Goal: Find specific page/section: Find specific page/section

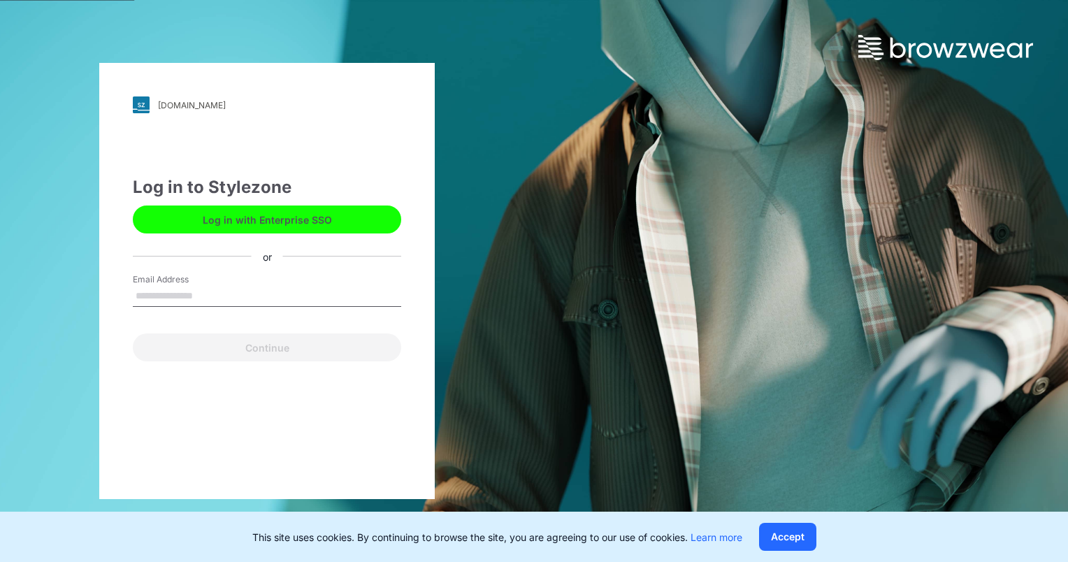
click at [210, 291] on input "Email Address" at bounding box center [267, 296] width 268 height 21
type input "**********"
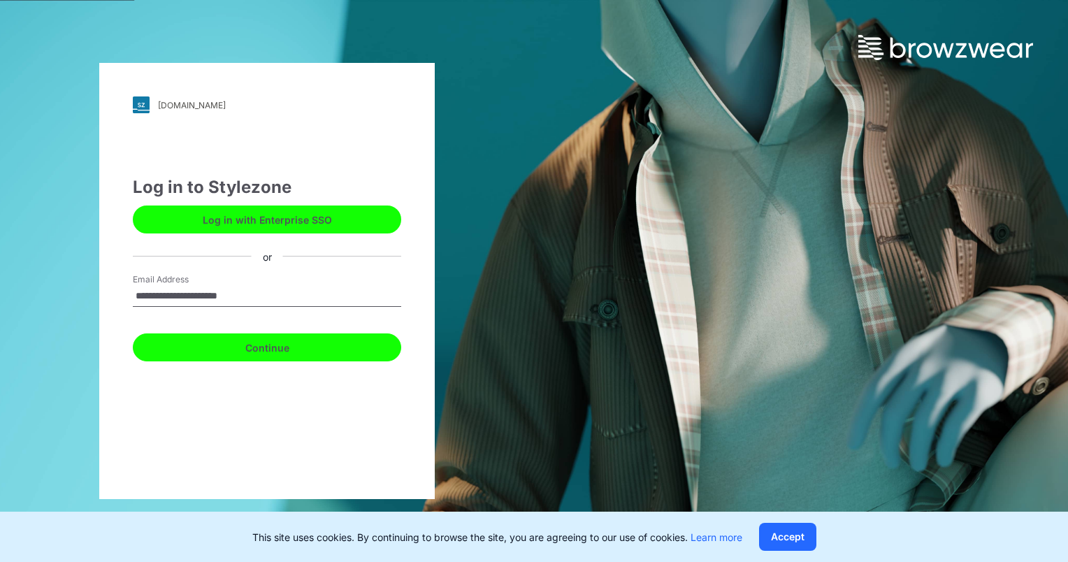
click at [230, 340] on button "Continue" at bounding box center [267, 347] width 268 height 28
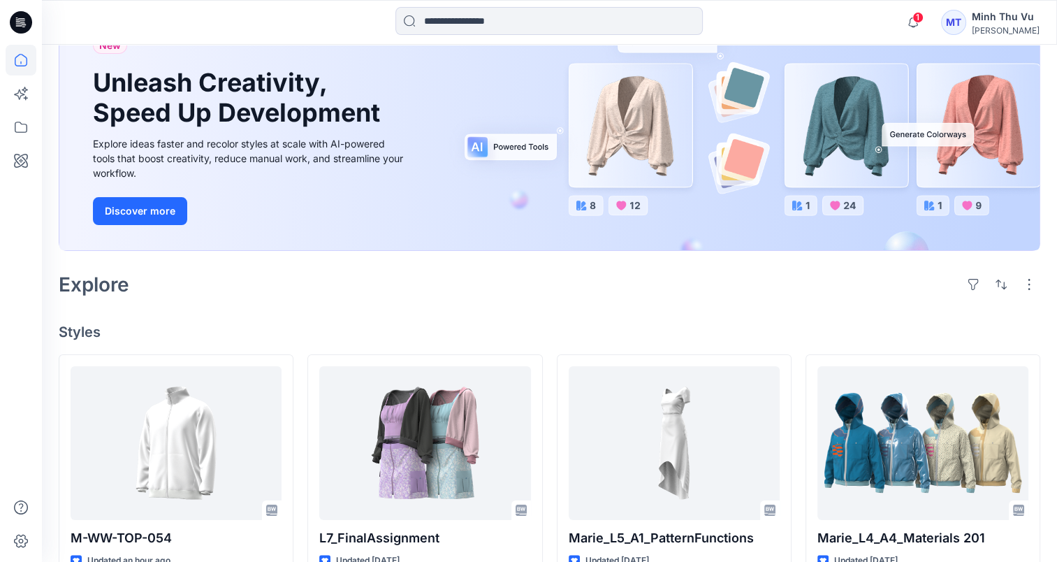
scroll to position [101, 0]
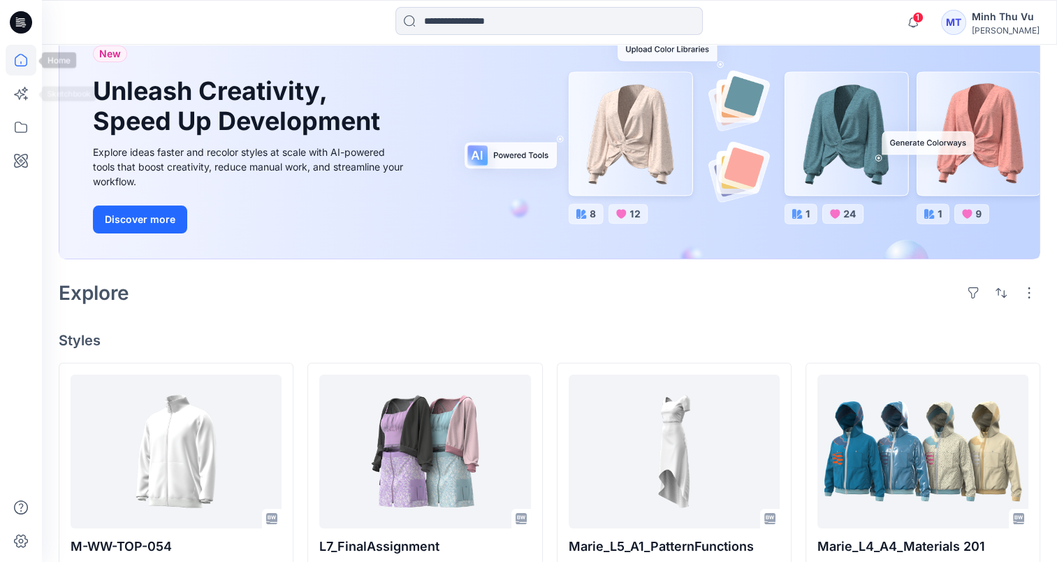
click at [13, 62] on icon at bounding box center [21, 60] width 31 height 31
click at [20, 91] on icon at bounding box center [19, 94] width 10 height 10
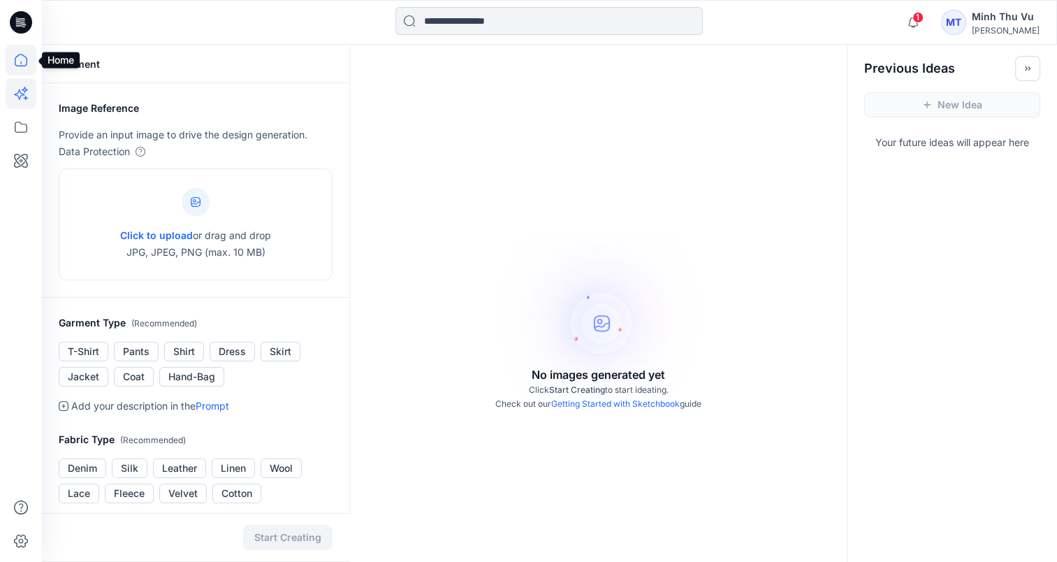
click at [22, 64] on icon at bounding box center [21, 60] width 31 height 31
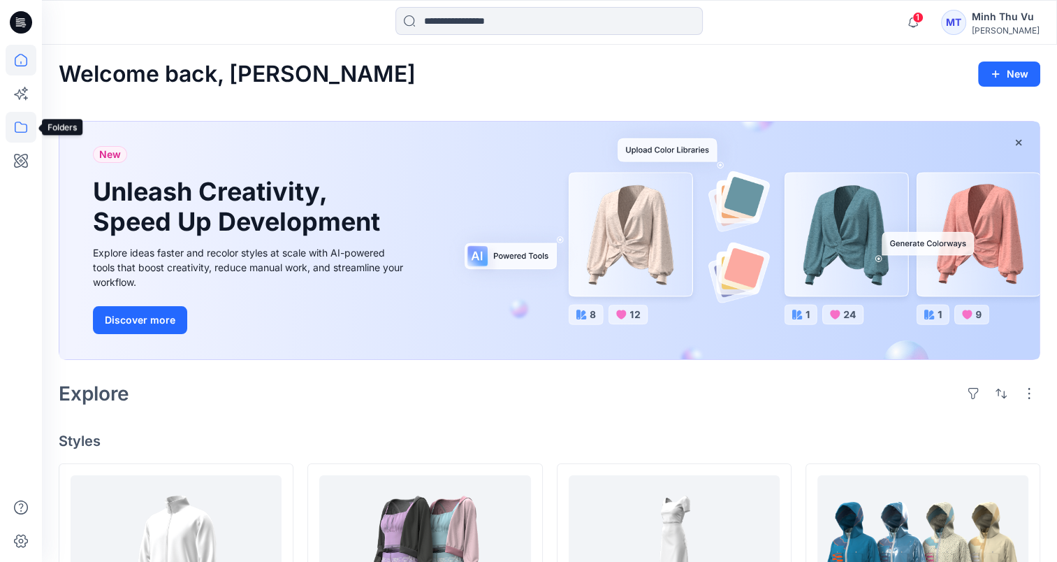
click at [22, 117] on icon at bounding box center [21, 127] width 31 height 31
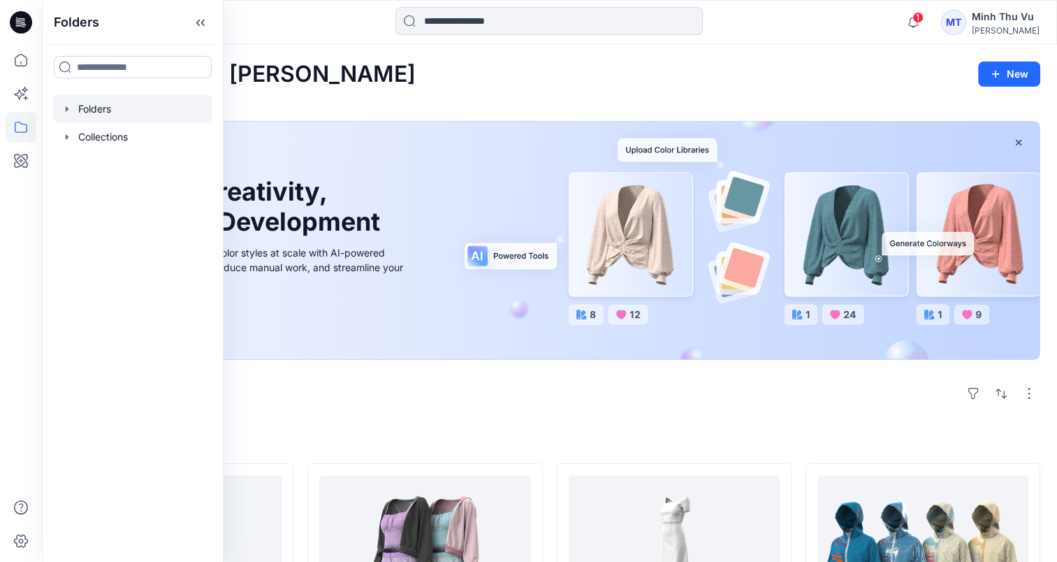
click at [75, 99] on div at bounding box center [132, 109] width 159 height 28
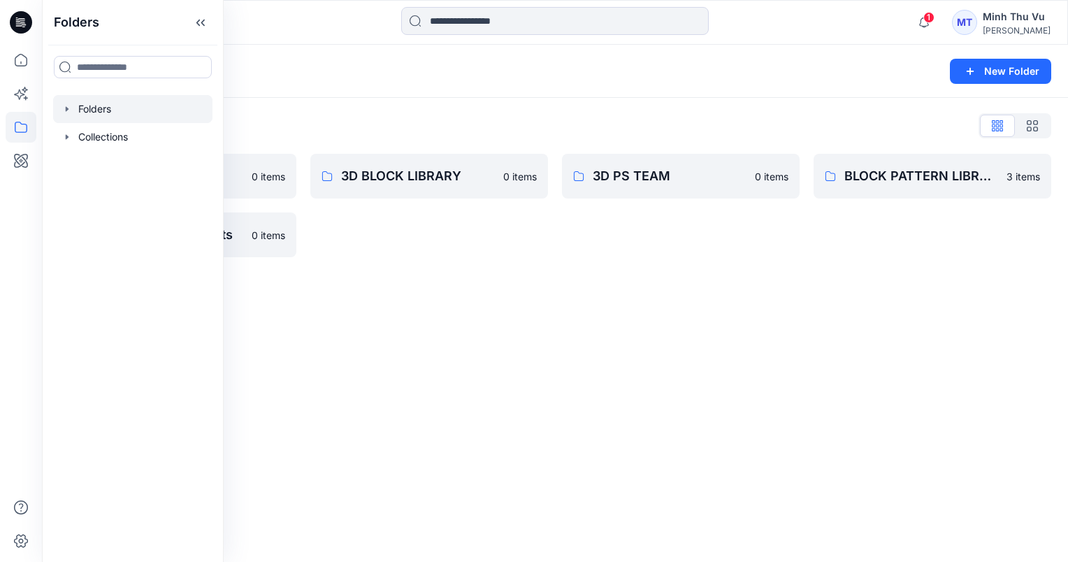
click at [451, 327] on div "Folders New Folder Folders List 3D 0 items Musto Seasonal Assets 0 items 3D BLO…" at bounding box center [555, 303] width 1026 height 517
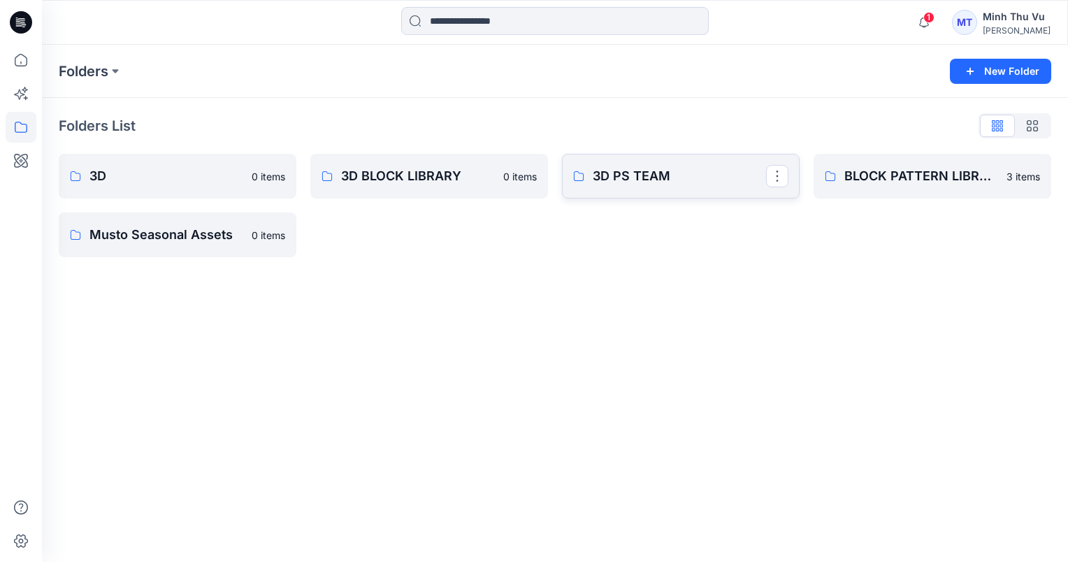
click at [667, 180] on p "3D PS TEAM" at bounding box center [679, 176] width 173 height 20
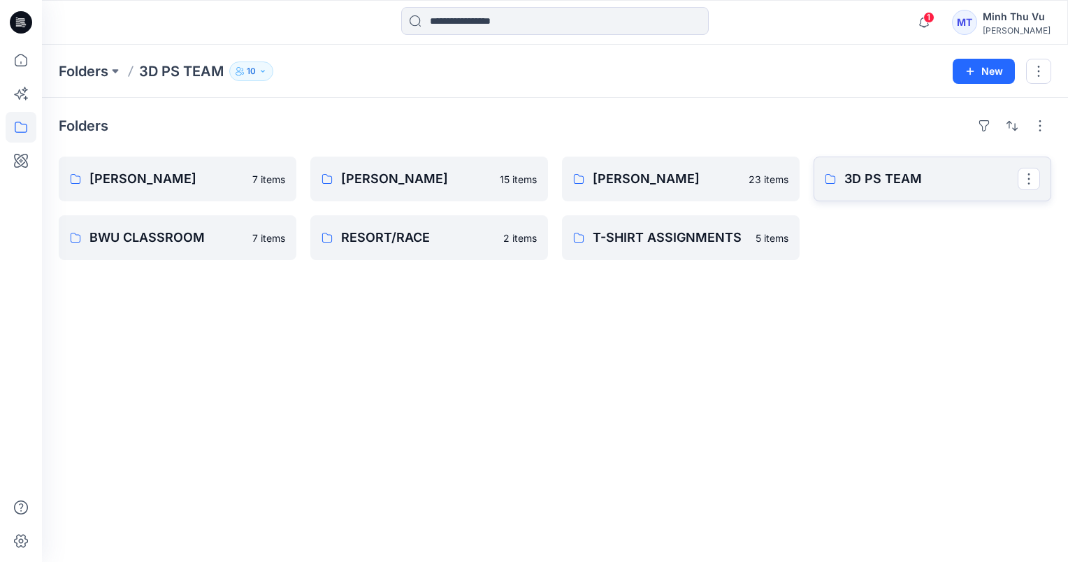
click at [853, 177] on p "3D PS TEAM" at bounding box center [930, 179] width 173 height 20
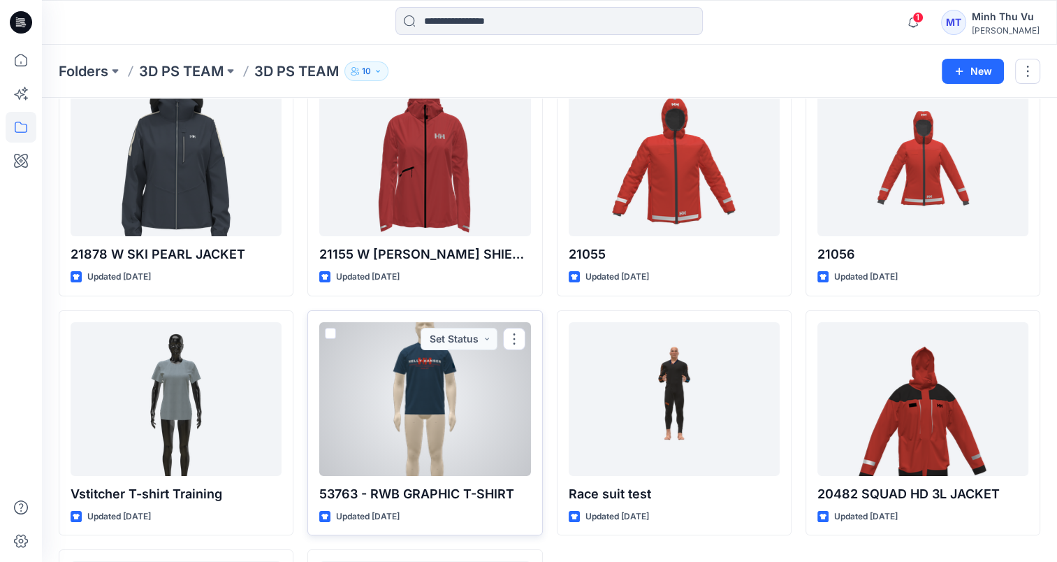
scroll to position [50, 0]
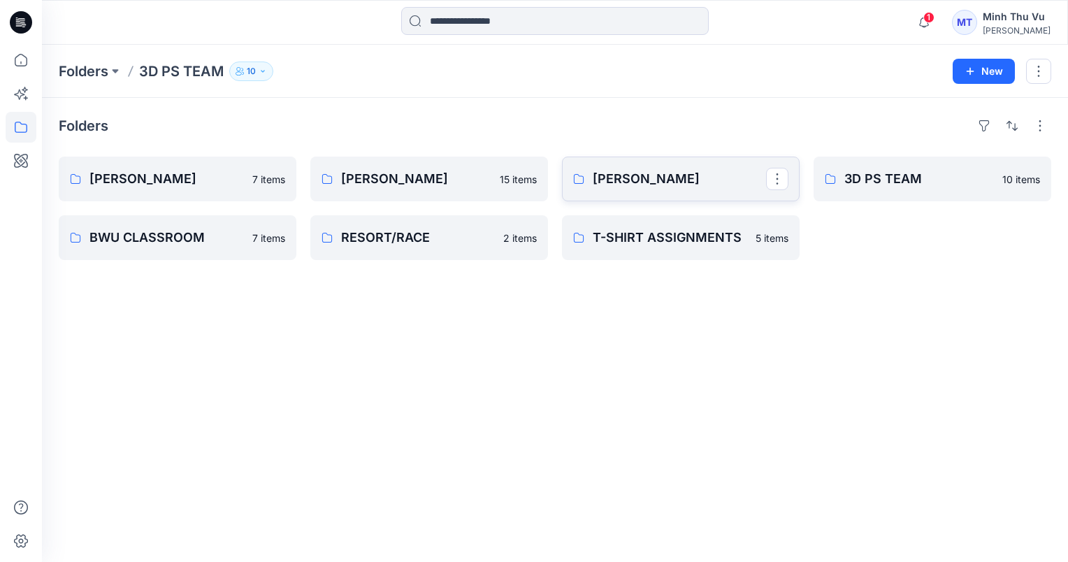
click at [684, 191] on link "Zakia" at bounding box center [681, 179] width 238 height 45
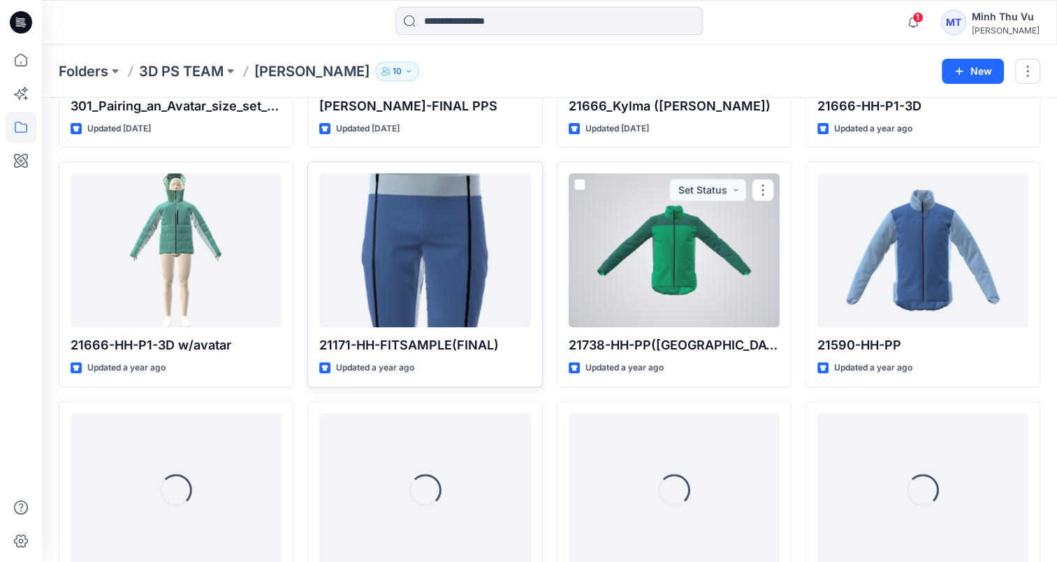
scroll to position [486, 0]
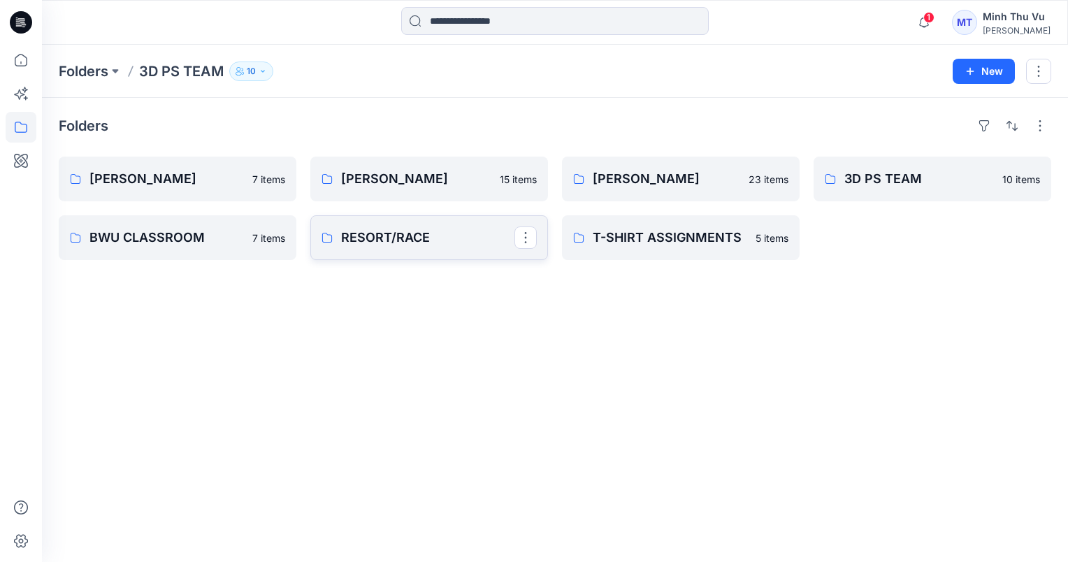
click at [424, 225] on link "RESORT/RACE" at bounding box center [429, 237] width 238 height 45
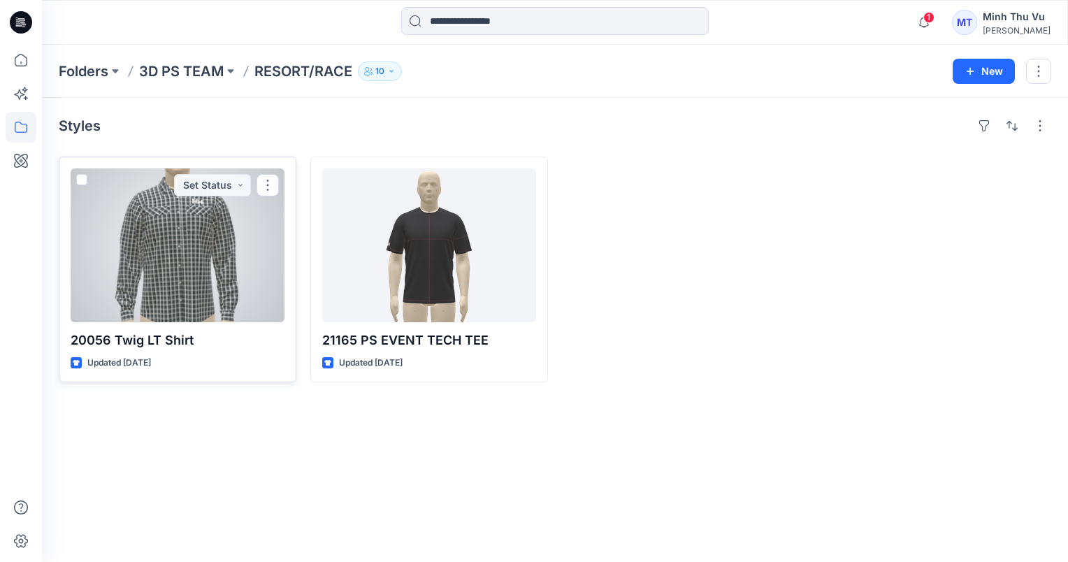
click at [182, 240] on div at bounding box center [178, 245] width 214 height 154
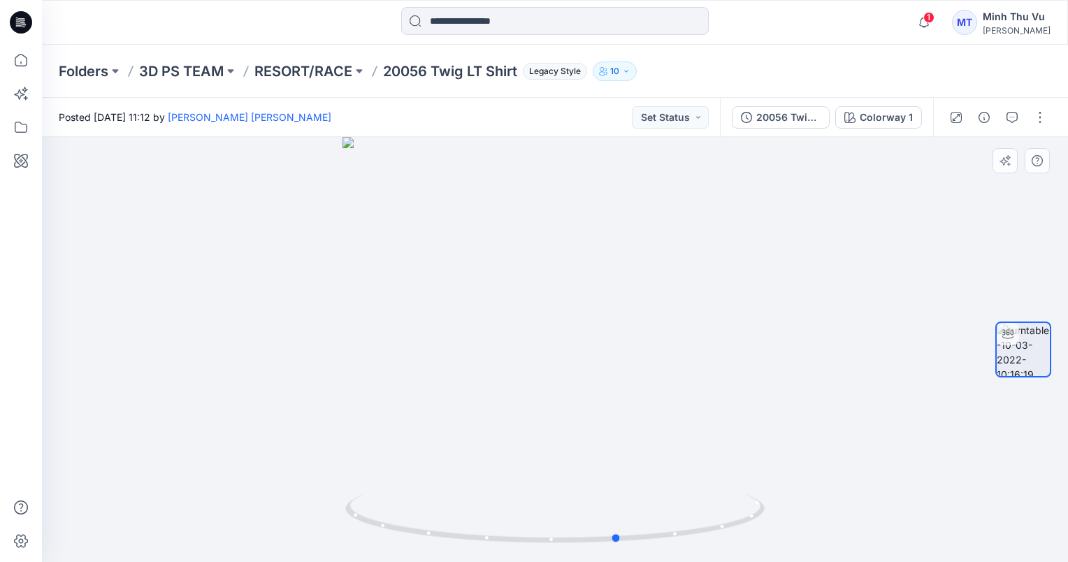
drag, startPoint x: 767, startPoint y: 390, endPoint x: 831, endPoint y: 411, distance: 67.6
click at [831, 411] on div at bounding box center [555, 349] width 1026 height 425
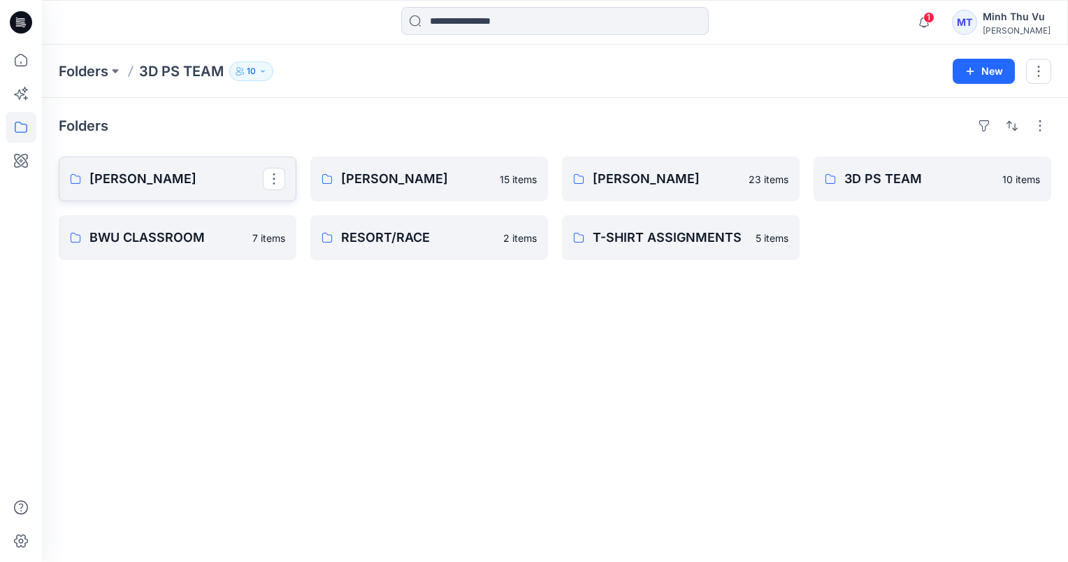
click at [173, 194] on link "Marie" at bounding box center [178, 179] width 238 height 45
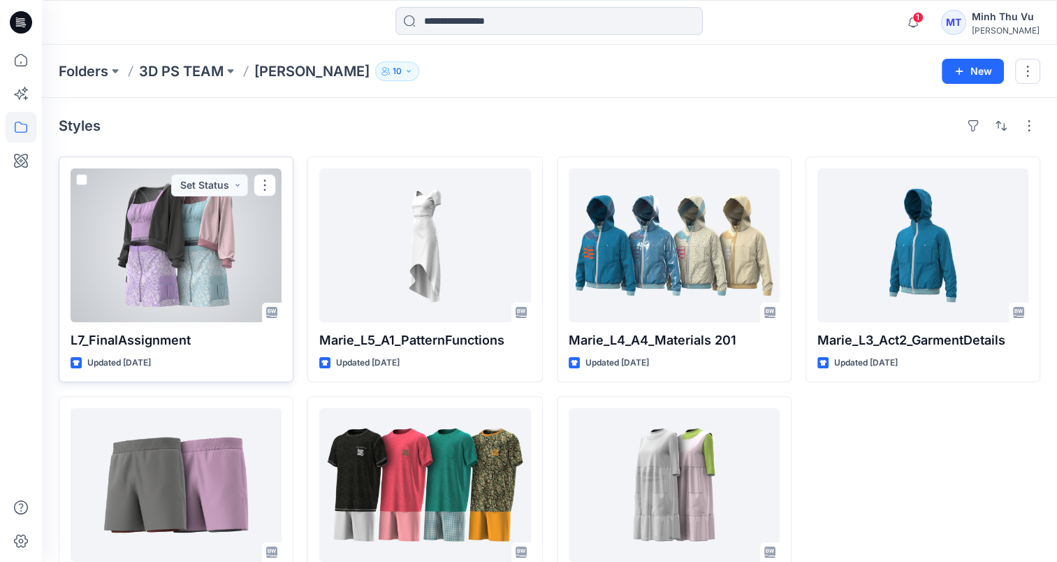
scroll to position [75, 0]
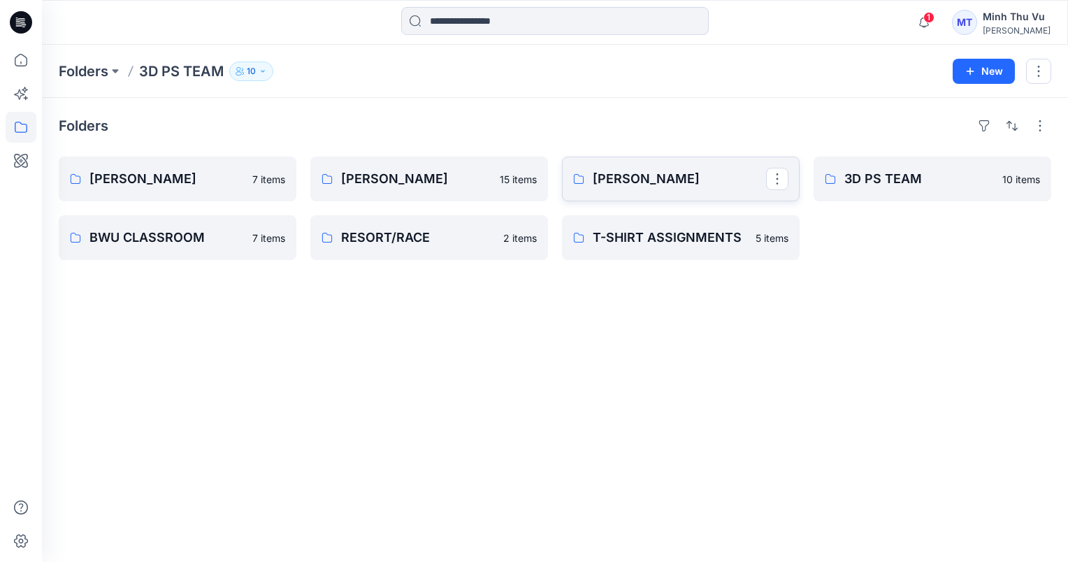
click at [645, 187] on p "Zakia" at bounding box center [679, 179] width 173 height 20
click at [927, 166] on link "3D PS TEAM" at bounding box center [933, 179] width 238 height 45
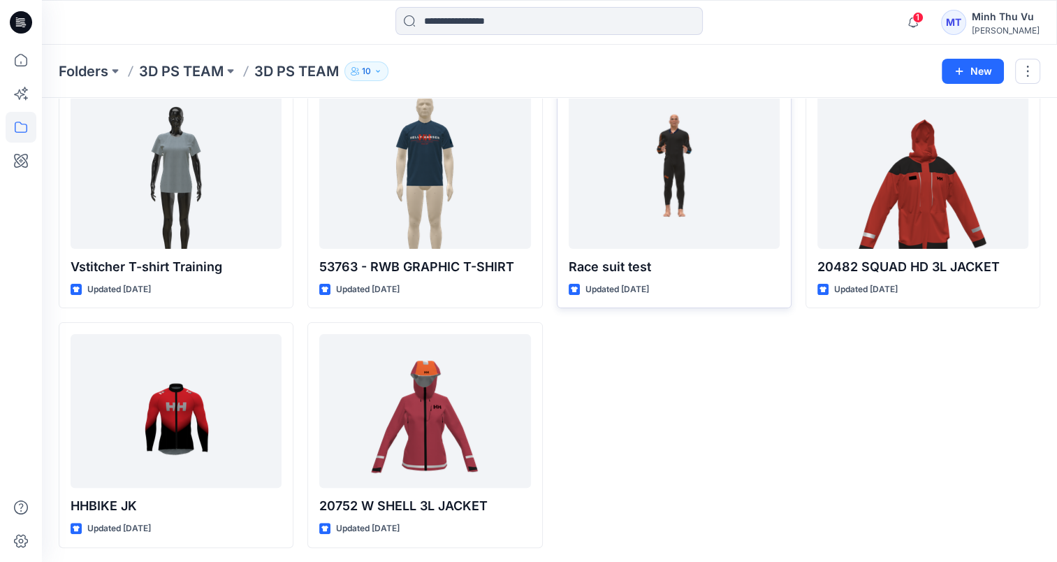
scroll to position [312, 0]
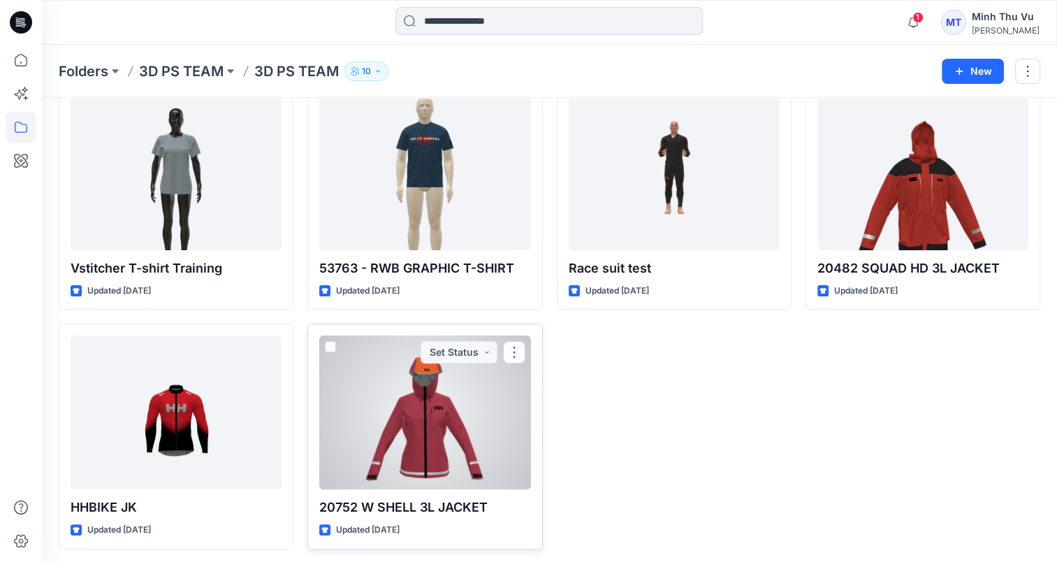
click at [413, 444] on div at bounding box center [424, 412] width 211 height 154
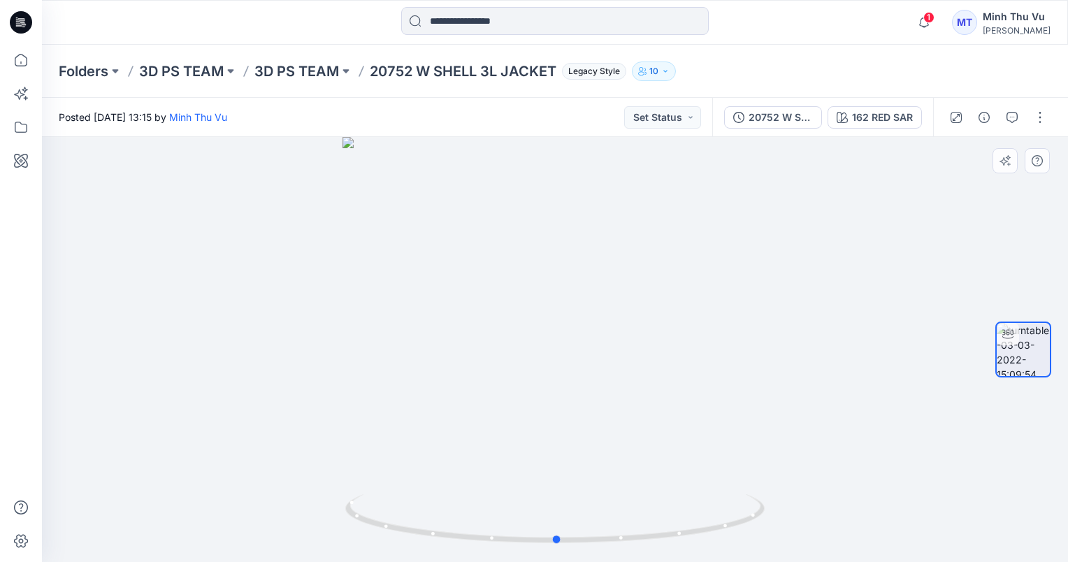
drag, startPoint x: 697, startPoint y: 387, endPoint x: 701, endPoint y: 414, distance: 26.8
click at [701, 414] on div at bounding box center [555, 349] width 1026 height 425
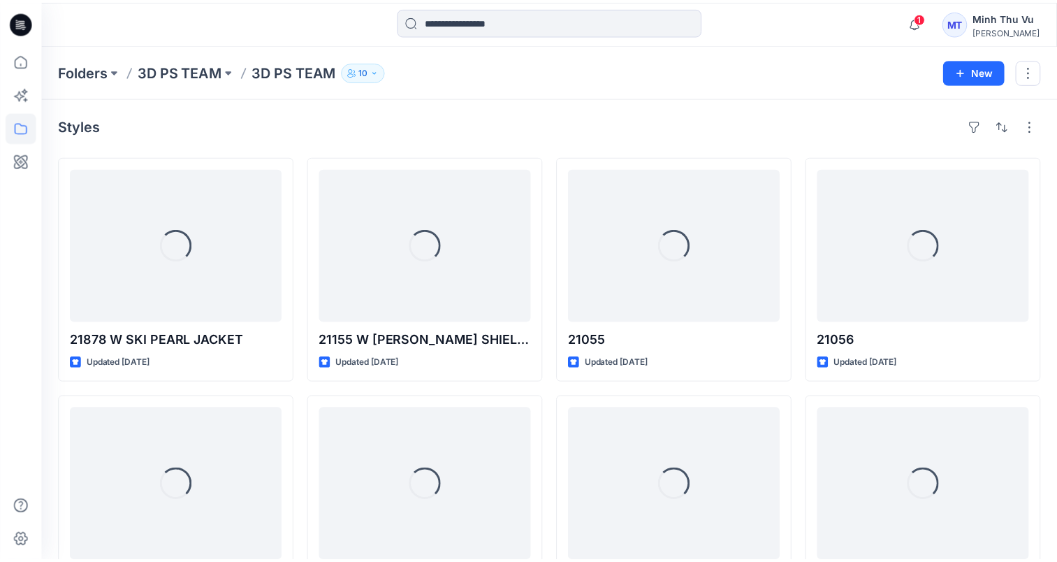
scroll to position [312, 0]
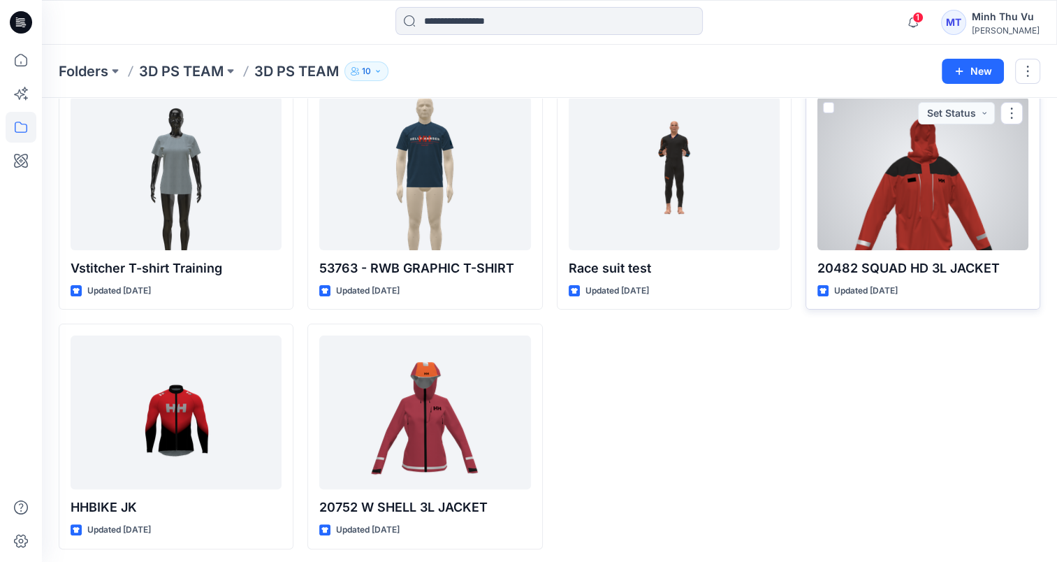
click at [865, 212] on div at bounding box center [923, 173] width 211 height 154
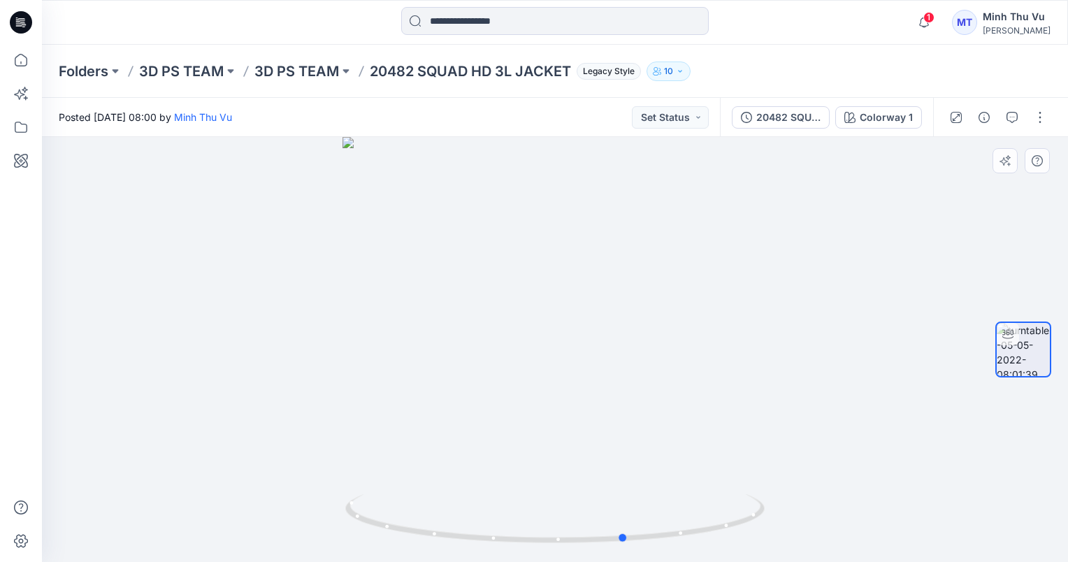
drag, startPoint x: 569, startPoint y: 362, endPoint x: 220, endPoint y: 327, distance: 350.5
click at [220, 327] on div at bounding box center [555, 349] width 1026 height 425
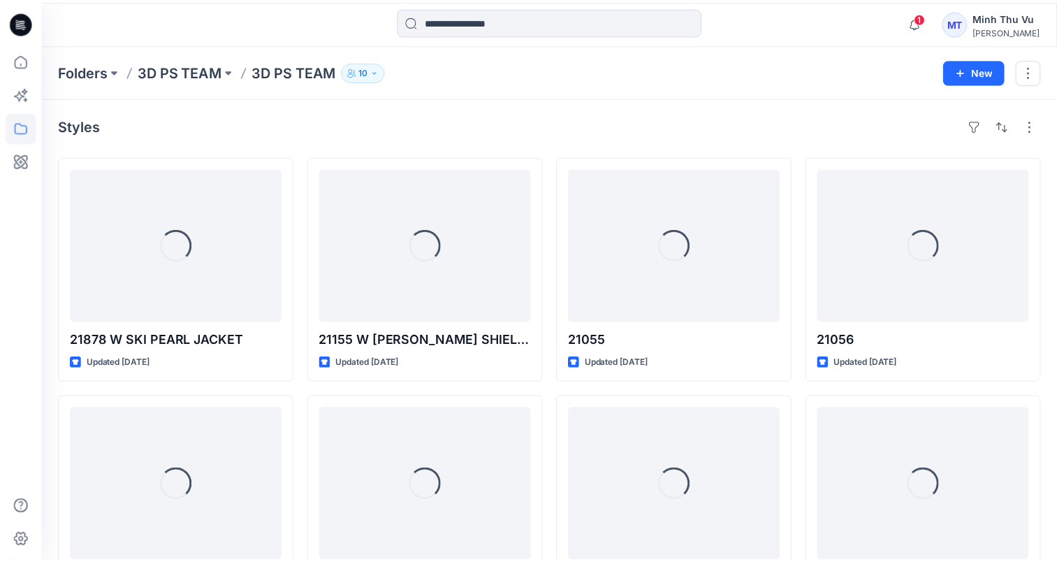
scroll to position [312, 0]
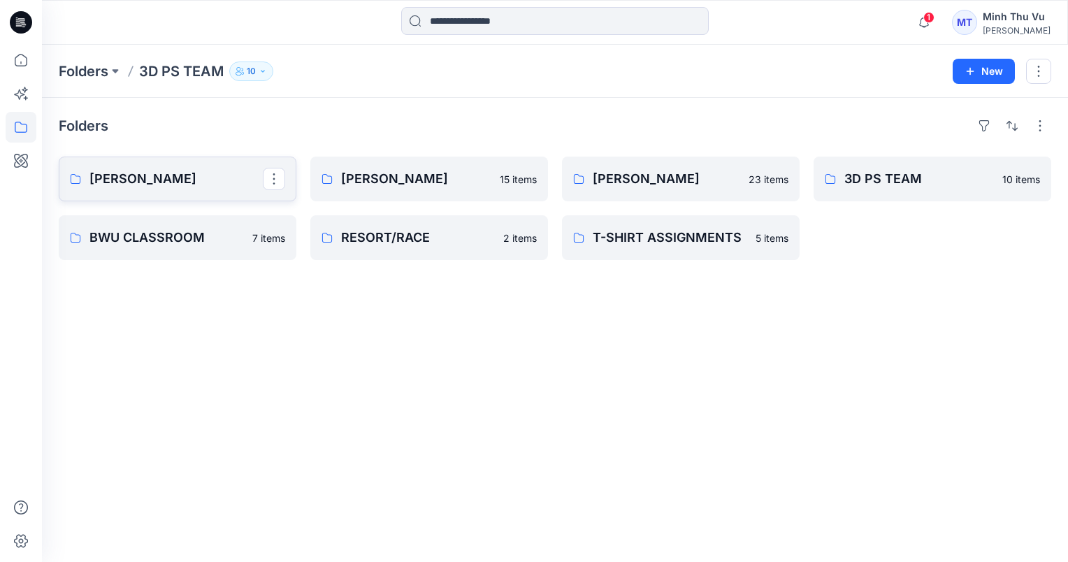
click at [145, 188] on link "Marie" at bounding box center [178, 179] width 238 height 45
click at [187, 238] on p "BWU CLASSROOM" at bounding box center [175, 238] width 173 height 20
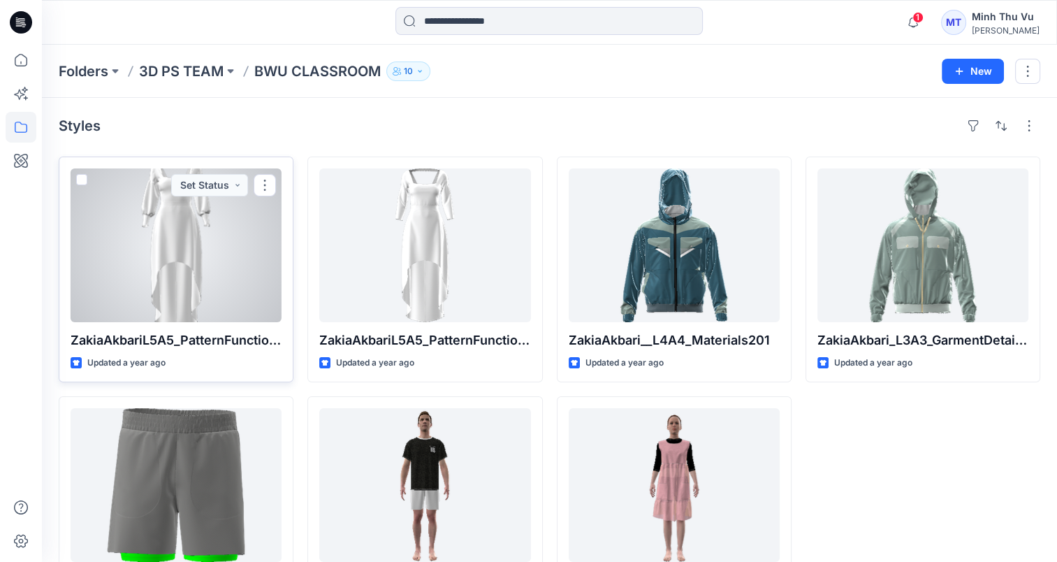
scroll to position [75, 0]
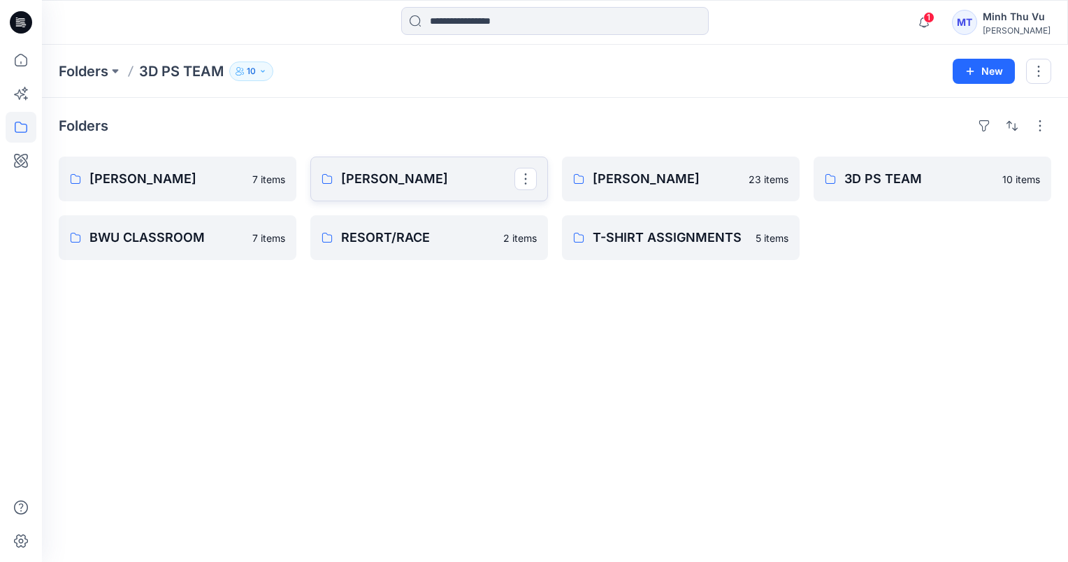
click at [384, 177] on p "Anna" at bounding box center [427, 179] width 173 height 20
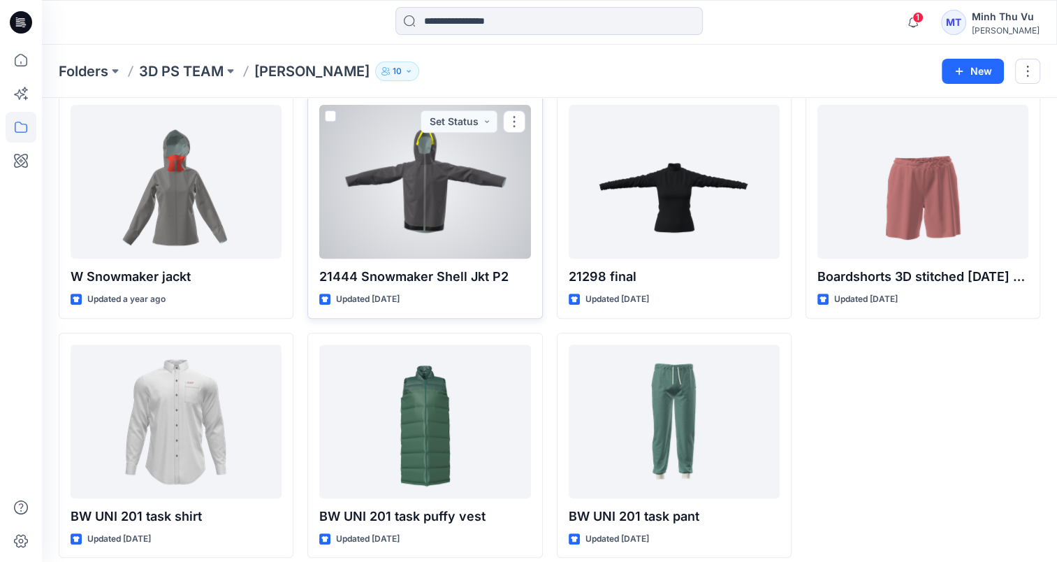
scroll to position [554, 0]
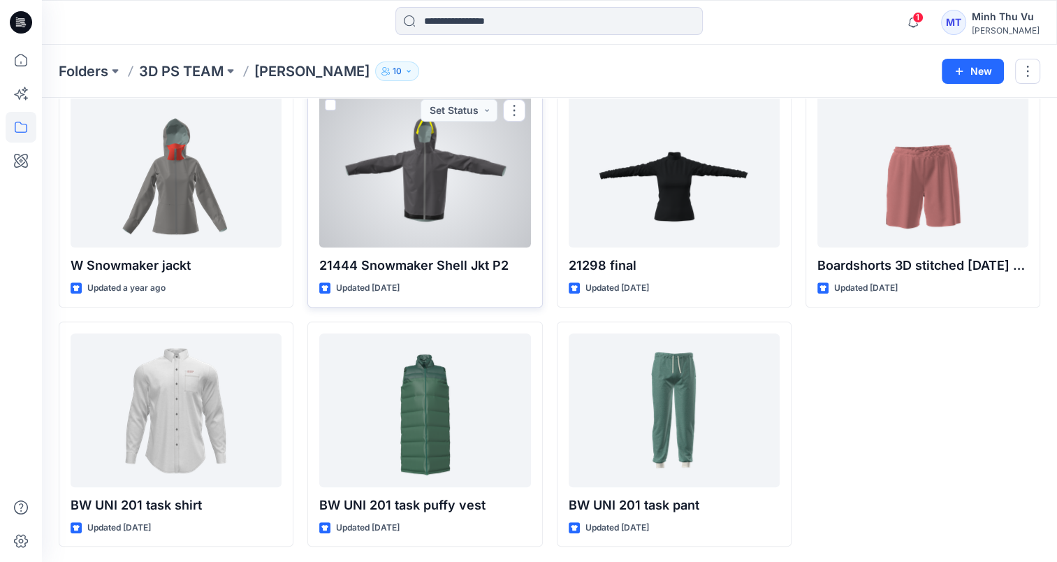
click at [456, 197] on div at bounding box center [424, 171] width 211 height 154
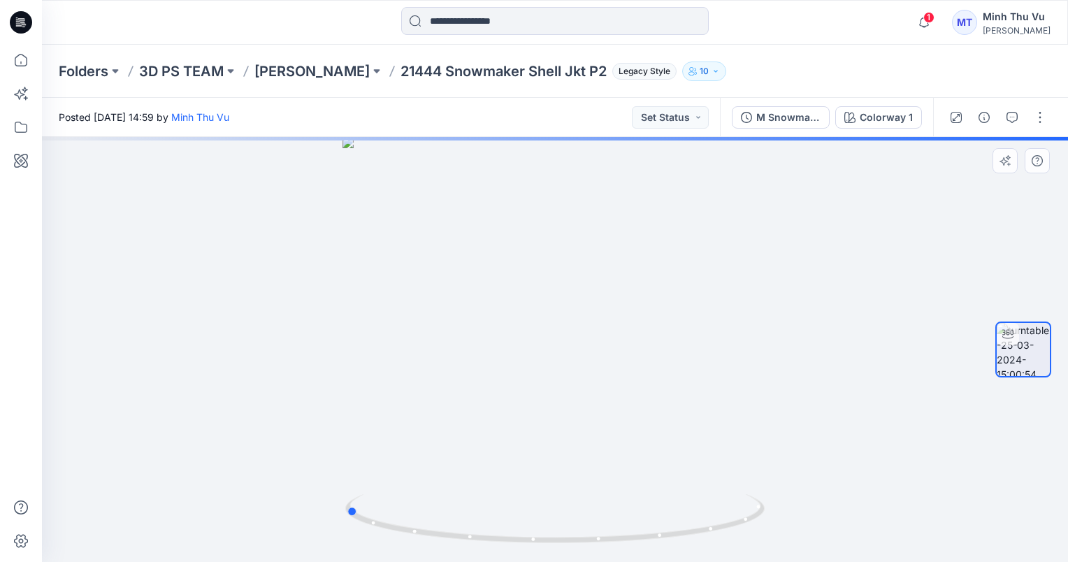
drag, startPoint x: 619, startPoint y: 326, endPoint x: 372, endPoint y: 318, distance: 246.8
click at [372, 318] on div at bounding box center [555, 349] width 1026 height 425
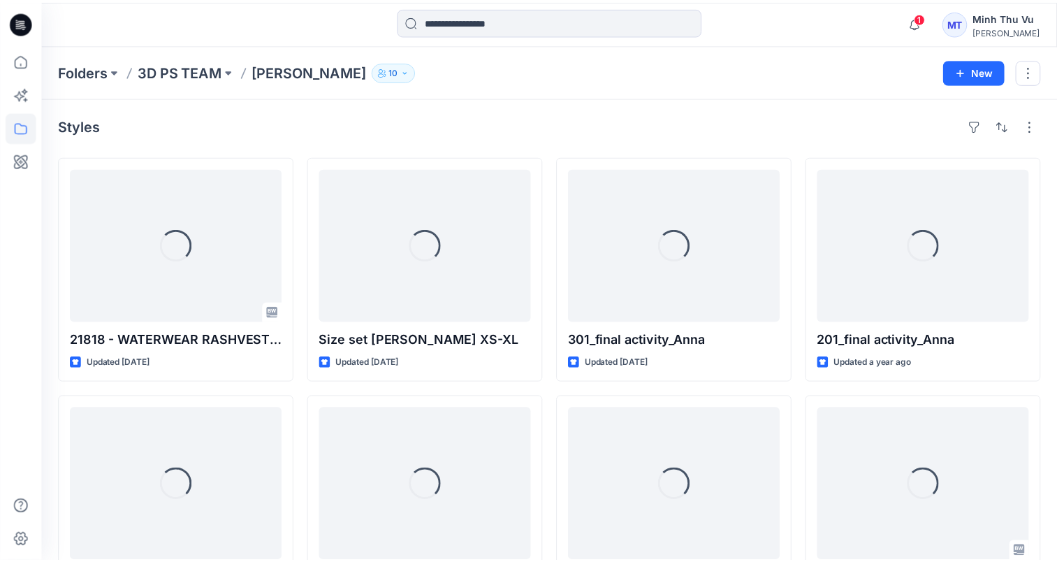
scroll to position [554, 0]
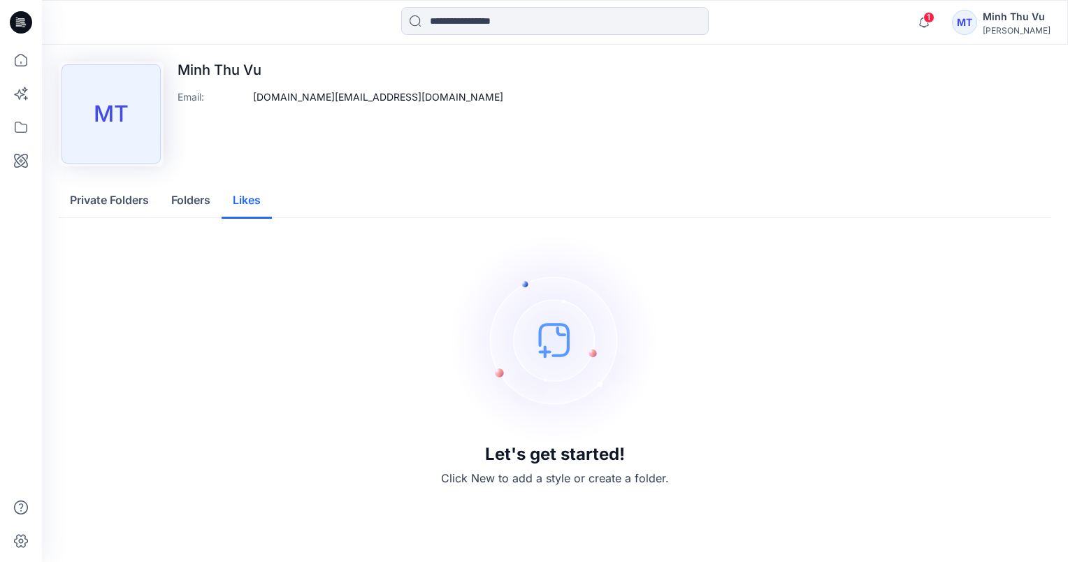
click at [248, 196] on button "Likes" at bounding box center [247, 201] width 50 height 36
click at [201, 203] on button "Folders" at bounding box center [191, 201] width 62 height 36
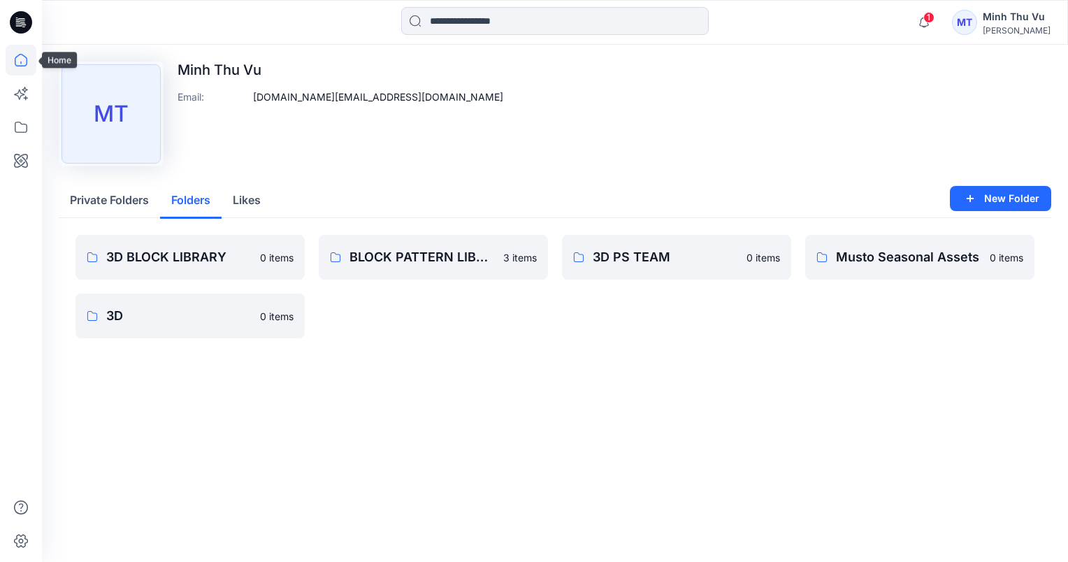
click at [10, 60] on icon at bounding box center [21, 60] width 31 height 31
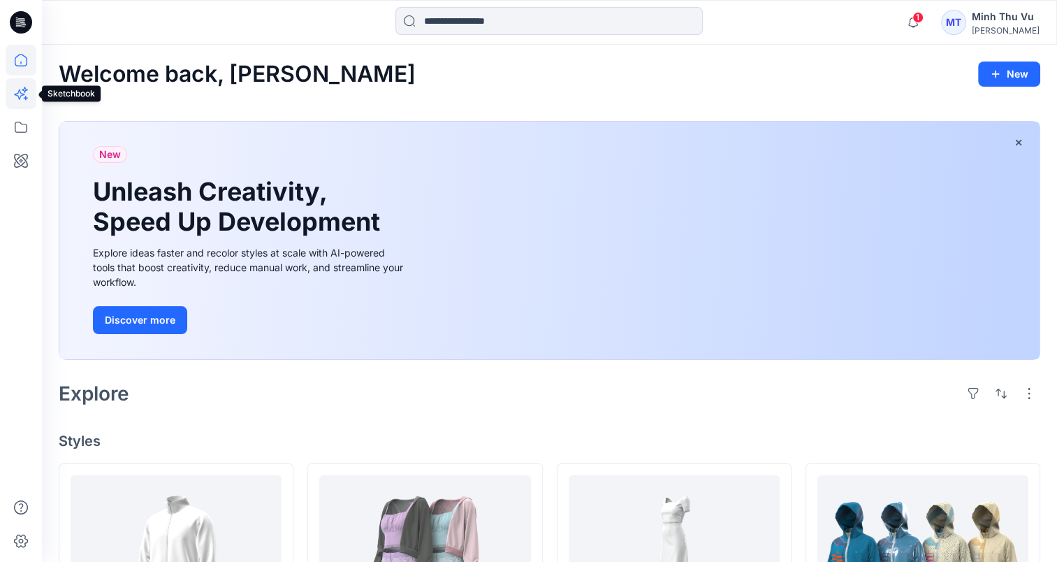
click at [18, 92] on icon at bounding box center [19, 94] width 10 height 10
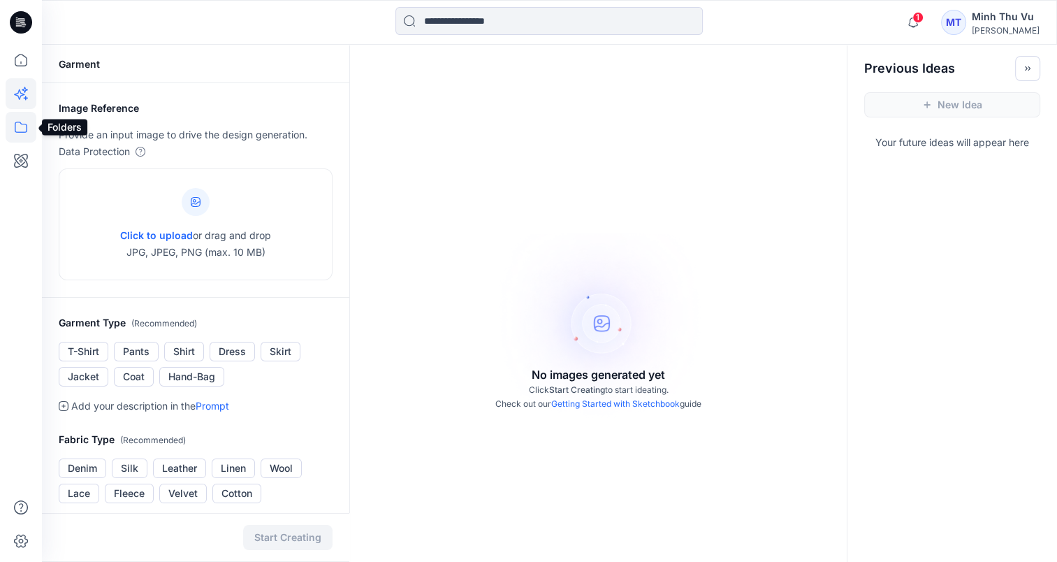
click at [21, 126] on icon at bounding box center [21, 127] width 31 height 31
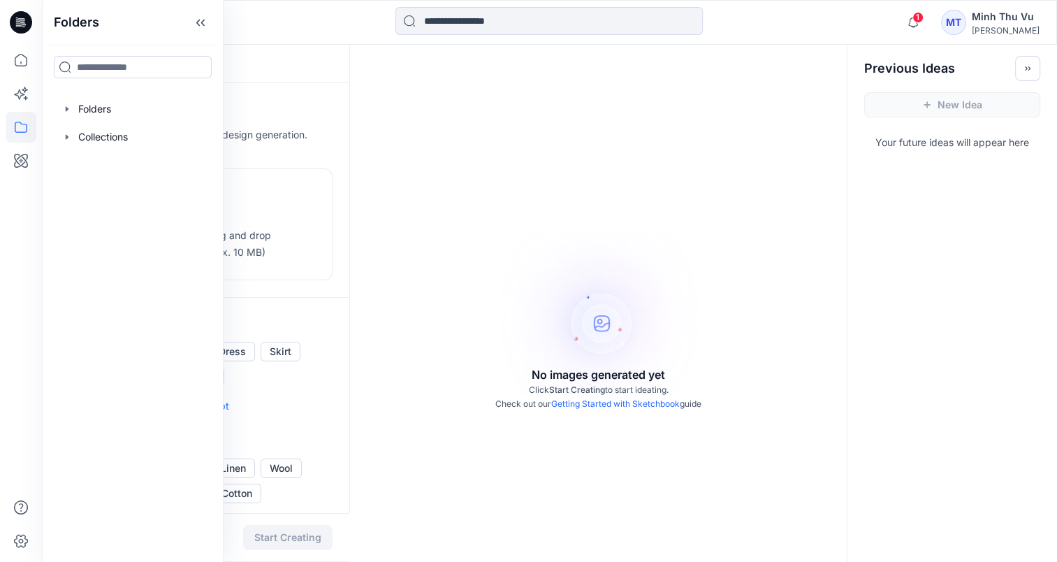
click at [21, 126] on icon at bounding box center [21, 127] width 31 height 31
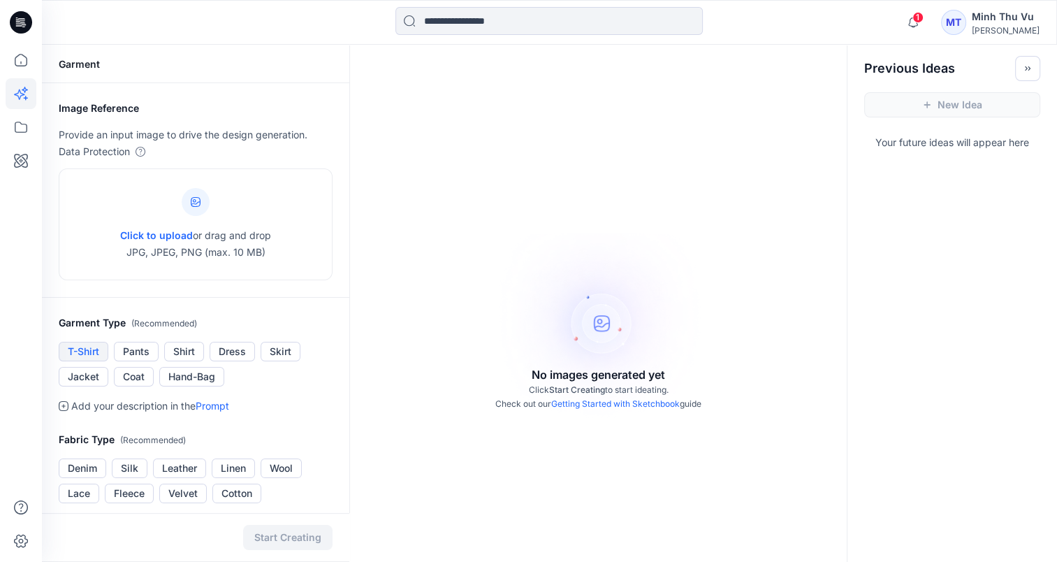
click at [81, 349] on button "T-Shirt" at bounding box center [84, 352] width 50 height 20
click at [94, 349] on button "T-Shirt" at bounding box center [84, 352] width 50 height 20
click at [126, 352] on button "Pants" at bounding box center [136, 352] width 45 height 20
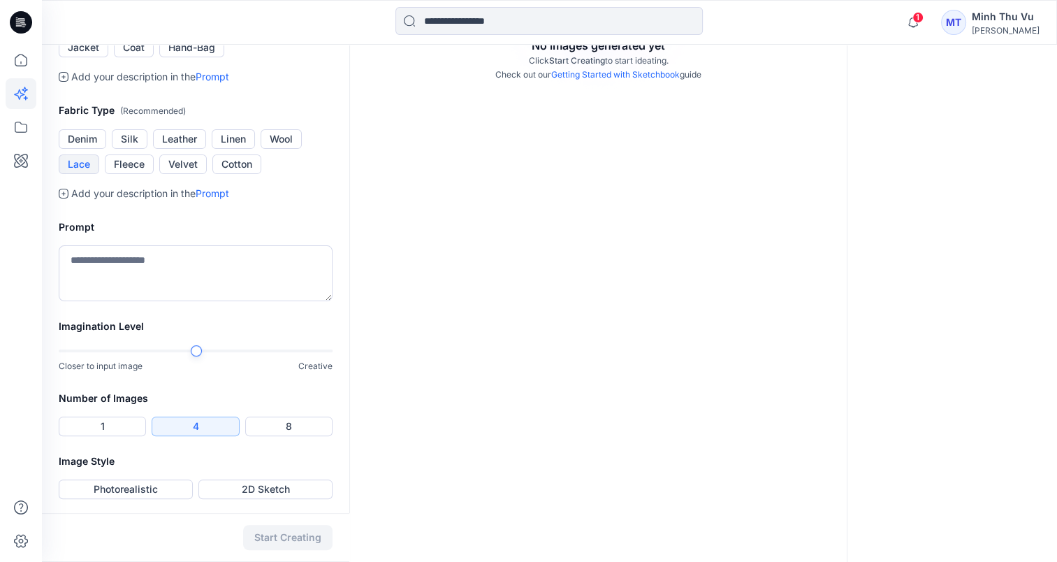
scroll to position [331, 0]
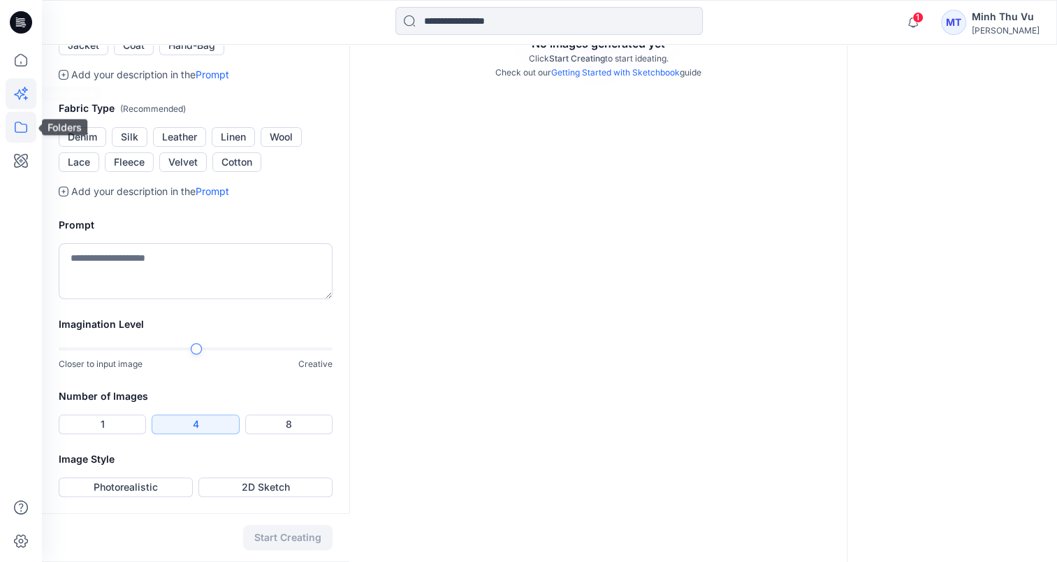
click at [21, 126] on icon at bounding box center [21, 127] width 31 height 31
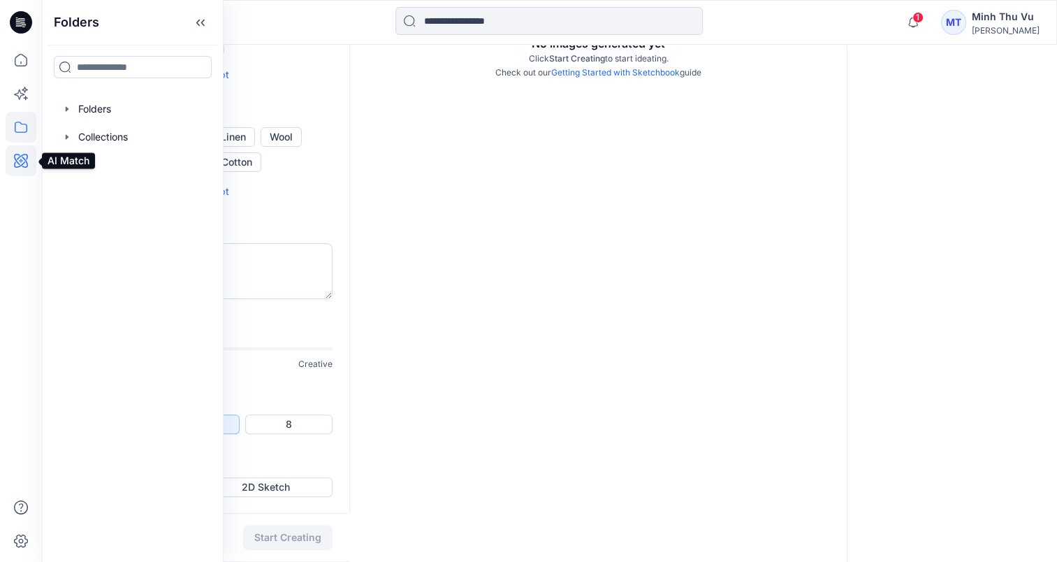
click at [17, 158] on icon at bounding box center [21, 160] width 31 height 31
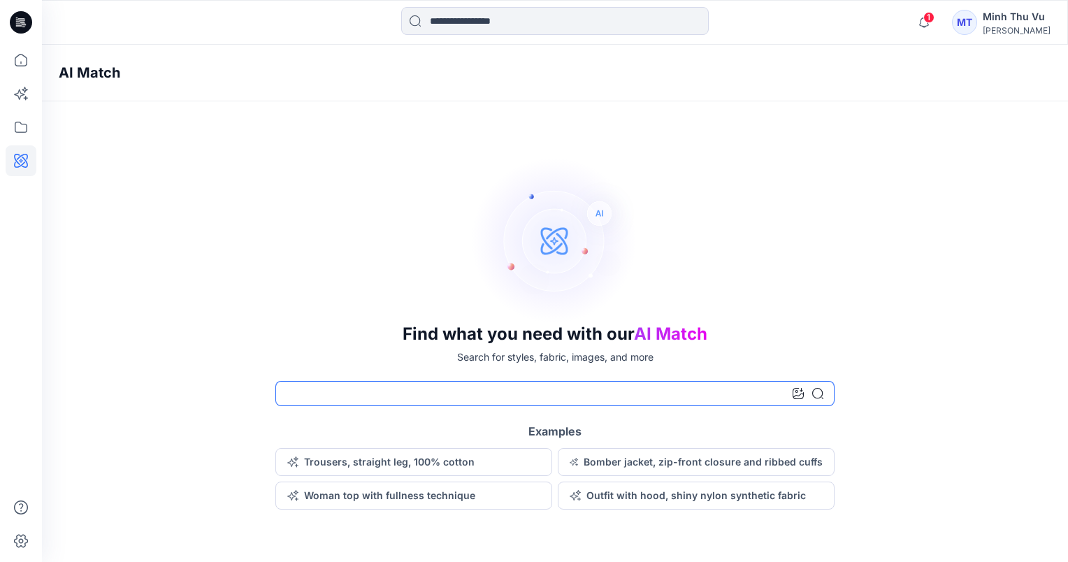
click at [320, 393] on input at bounding box center [554, 393] width 559 height 25
type input "******"
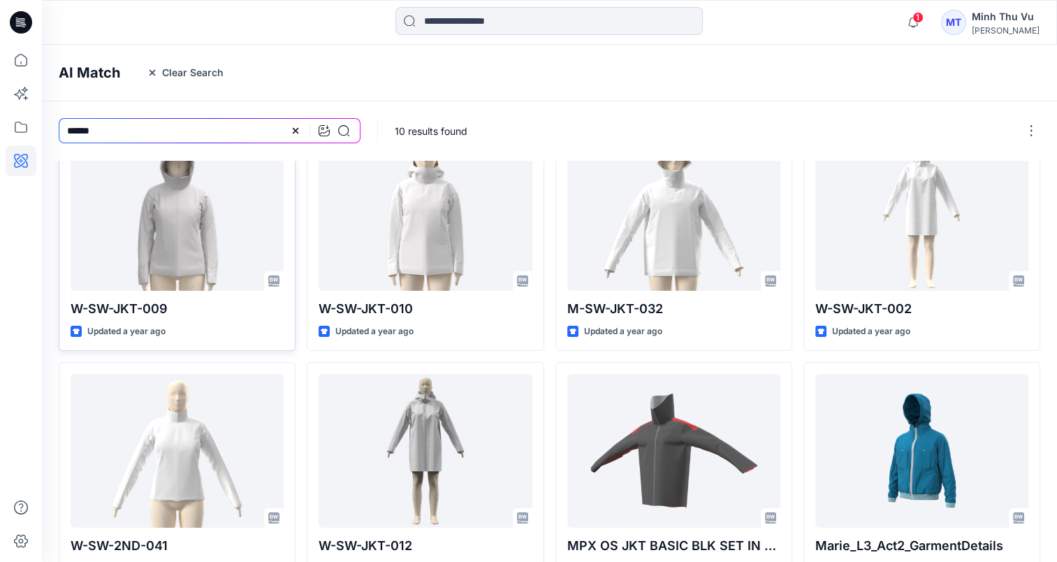
scroll to position [16, 0]
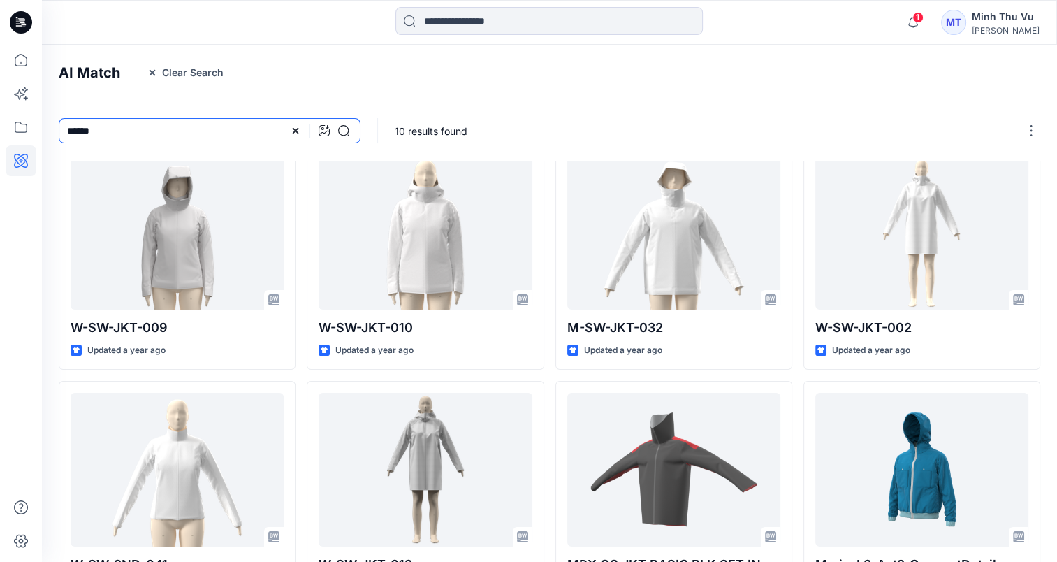
click at [180, 133] on input "******" at bounding box center [210, 130] width 302 height 25
drag, startPoint x: 180, startPoint y: 133, endPoint x: 0, endPoint y: 120, distance: 180.1
click at [0, 120] on html "1 Notifications Ida-Charlotte Juvkam shared M-WW-TOP-054 in WORKWEAR (Unknown) …" at bounding box center [528, 441] width 1057 height 915
type input "*"
type input "**********"
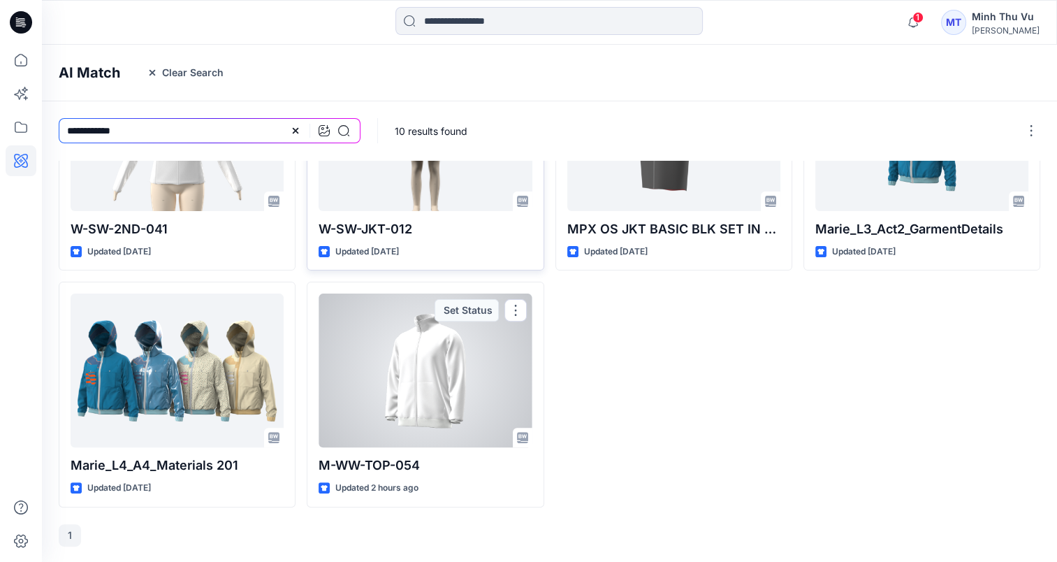
scroll to position [266, 0]
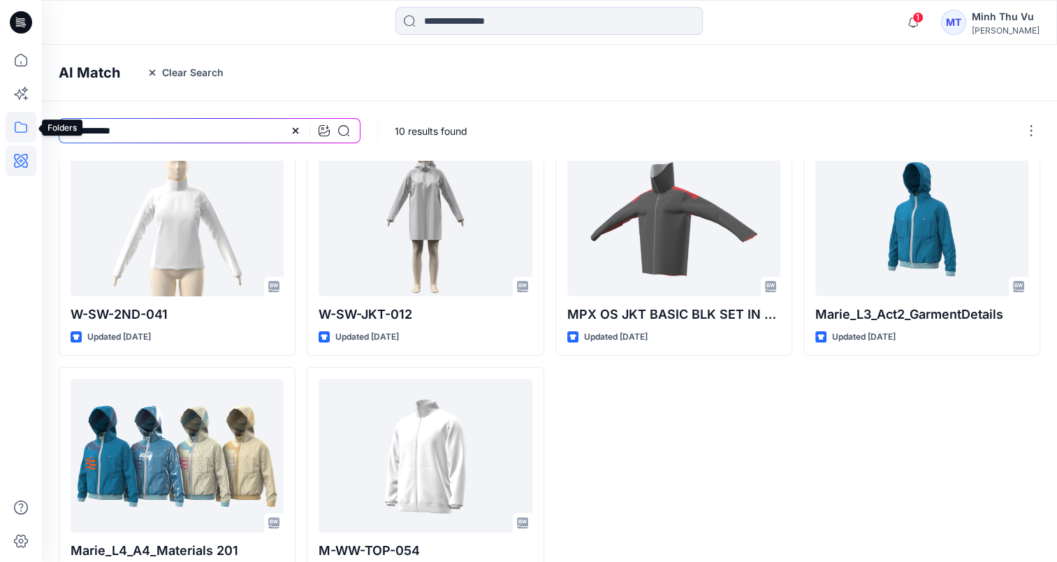
click at [27, 126] on icon at bounding box center [21, 127] width 13 height 11
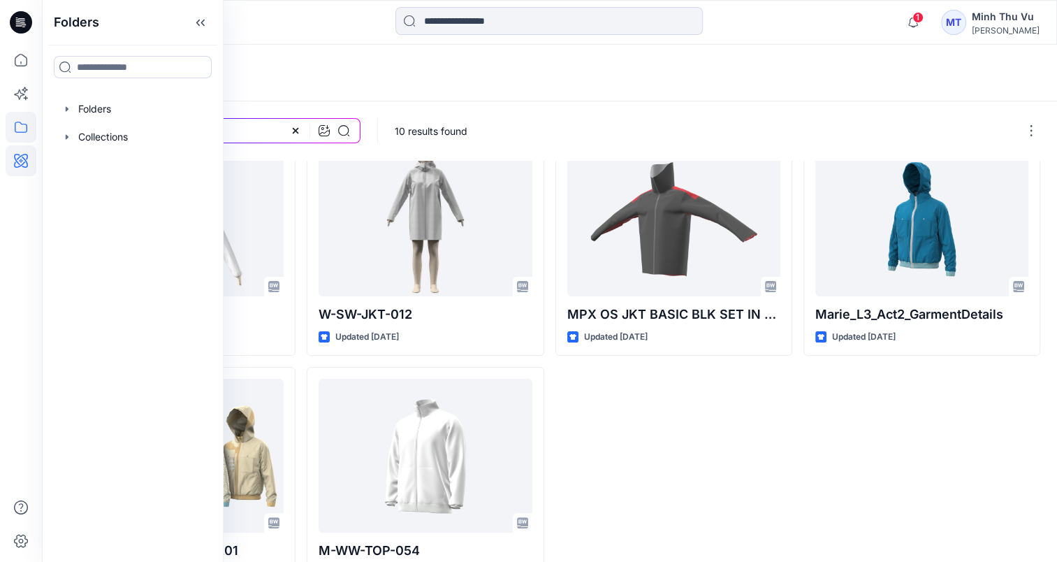
click at [22, 126] on icon at bounding box center [21, 127] width 31 height 31
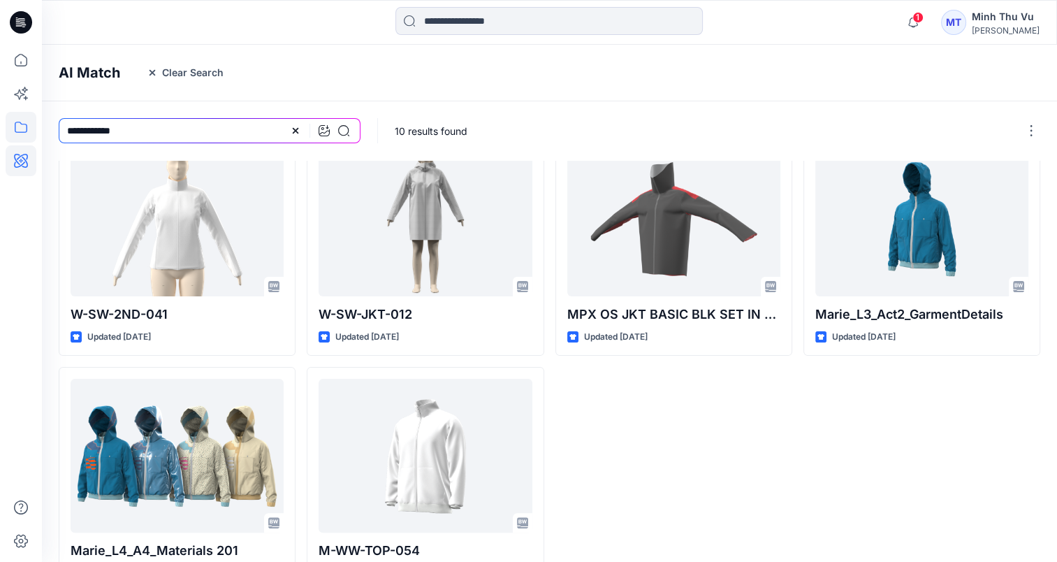
click at [22, 126] on icon at bounding box center [21, 127] width 31 height 31
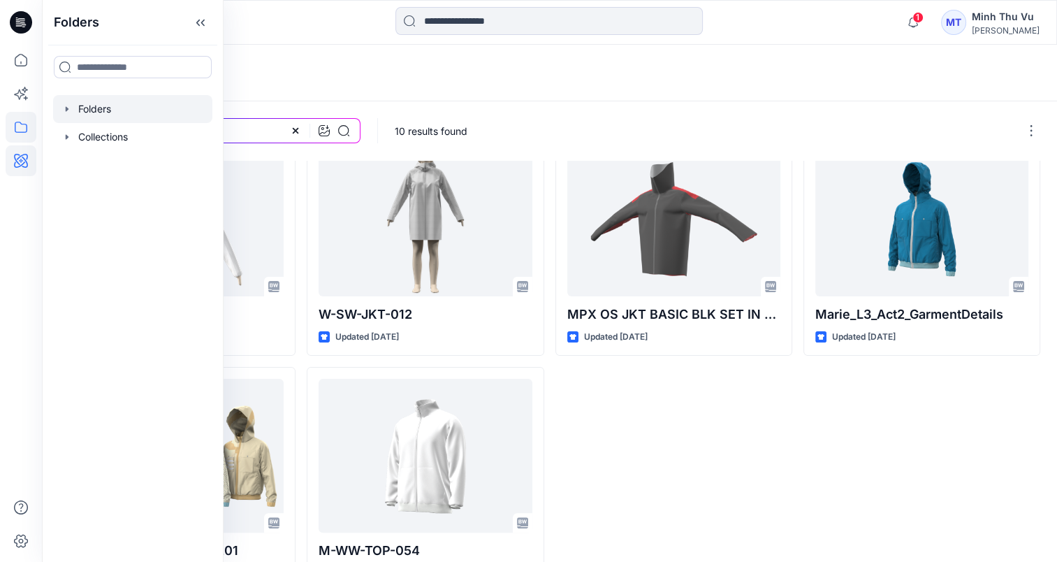
click at [72, 109] on icon "button" at bounding box center [67, 108] width 11 height 11
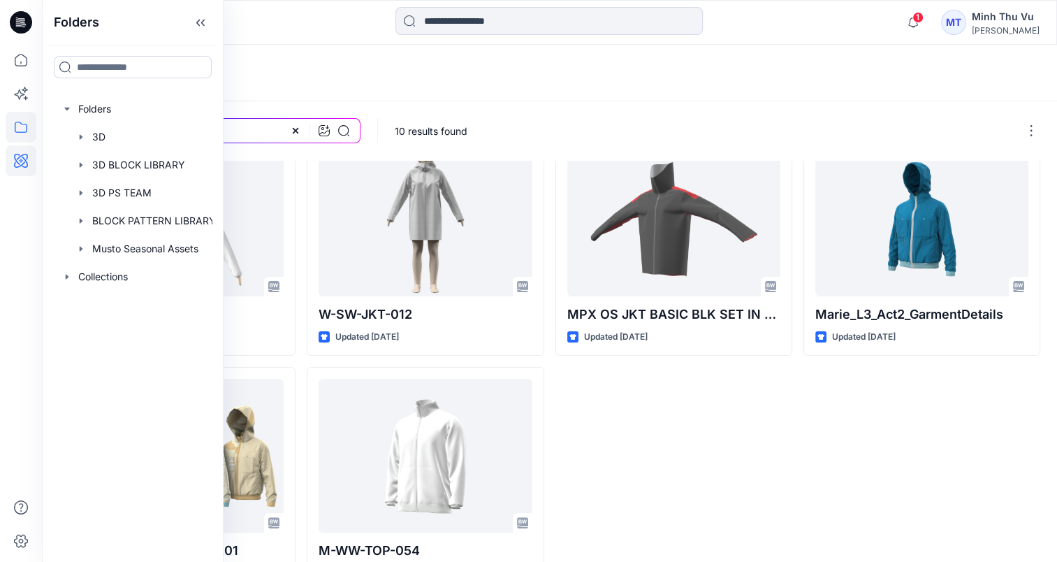
click at [423, 86] on div "AI Match Clear Search" at bounding box center [570, 73] width 1057 height 57
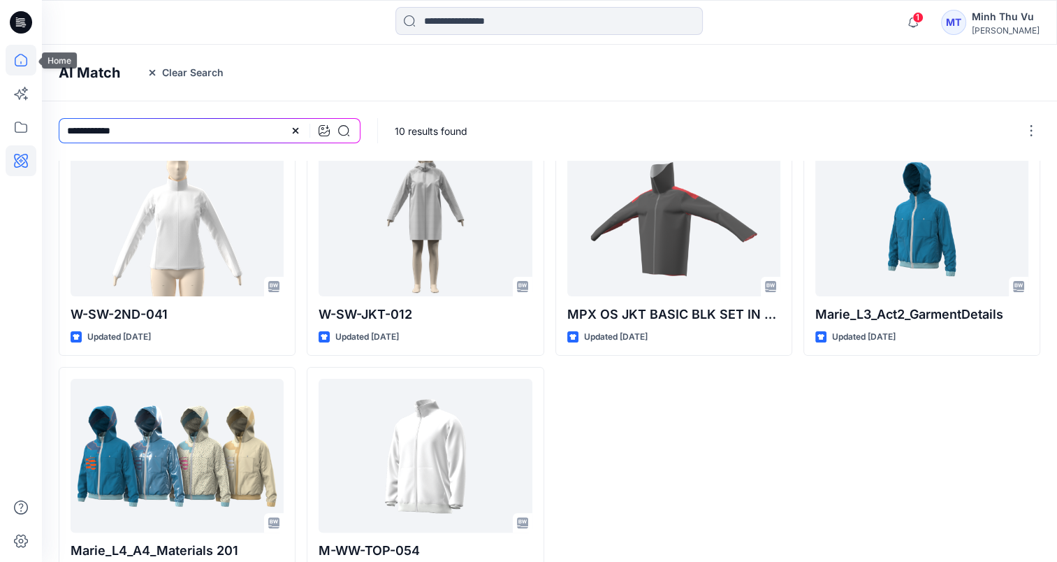
click at [16, 62] on icon at bounding box center [21, 60] width 31 height 31
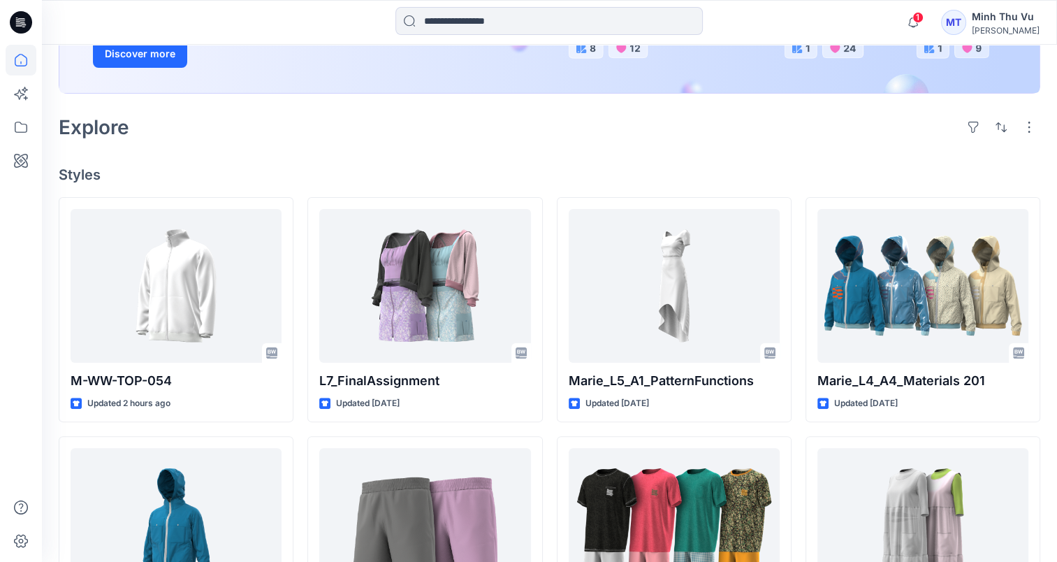
click at [12, 27] on icon at bounding box center [21, 22] width 22 height 22
click at [13, 20] on icon at bounding box center [21, 22] width 22 height 22
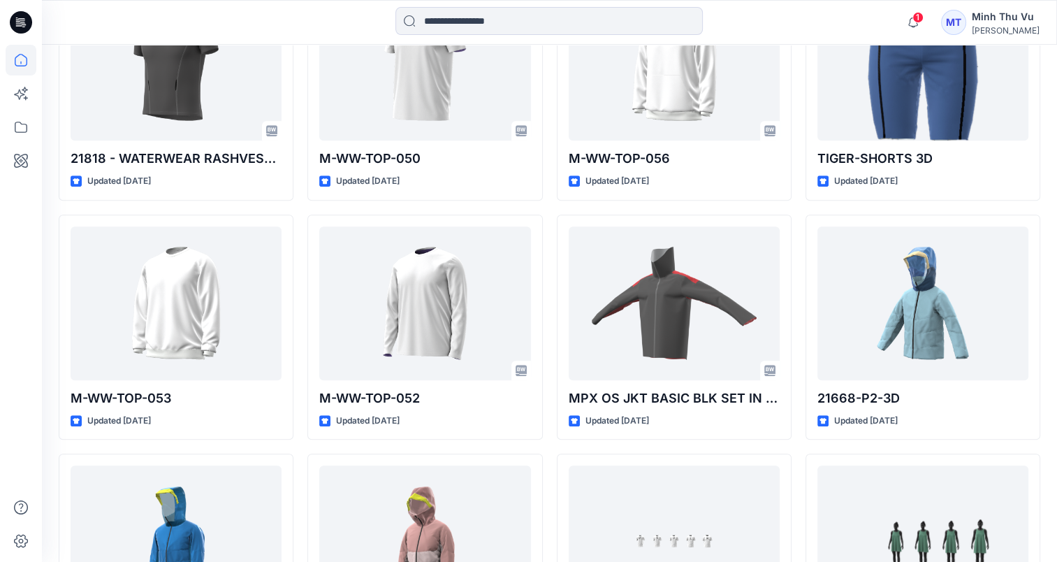
scroll to position [1389, 0]
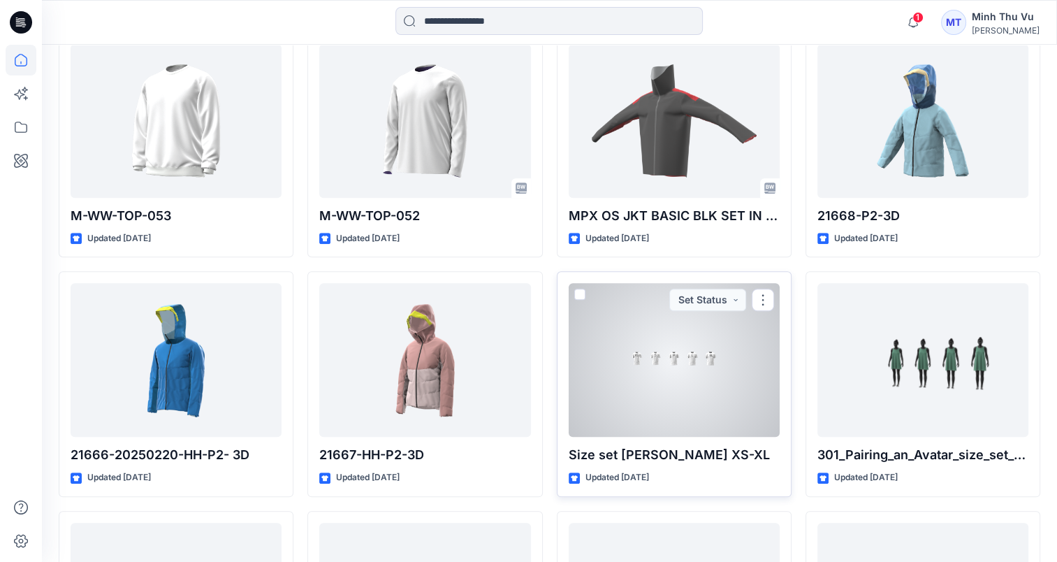
click at [668, 404] on div at bounding box center [674, 360] width 211 height 154
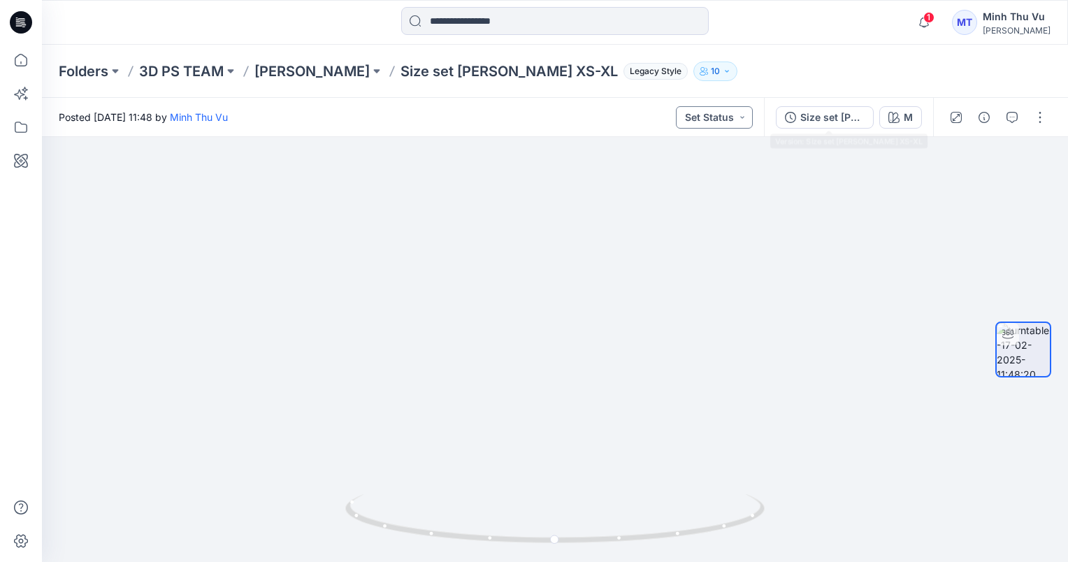
click at [725, 122] on button "Set Status" at bounding box center [714, 117] width 77 height 22
click at [846, 195] on img at bounding box center [554, 115] width 713 height 894
click at [906, 120] on div "M" at bounding box center [908, 117] width 9 height 15
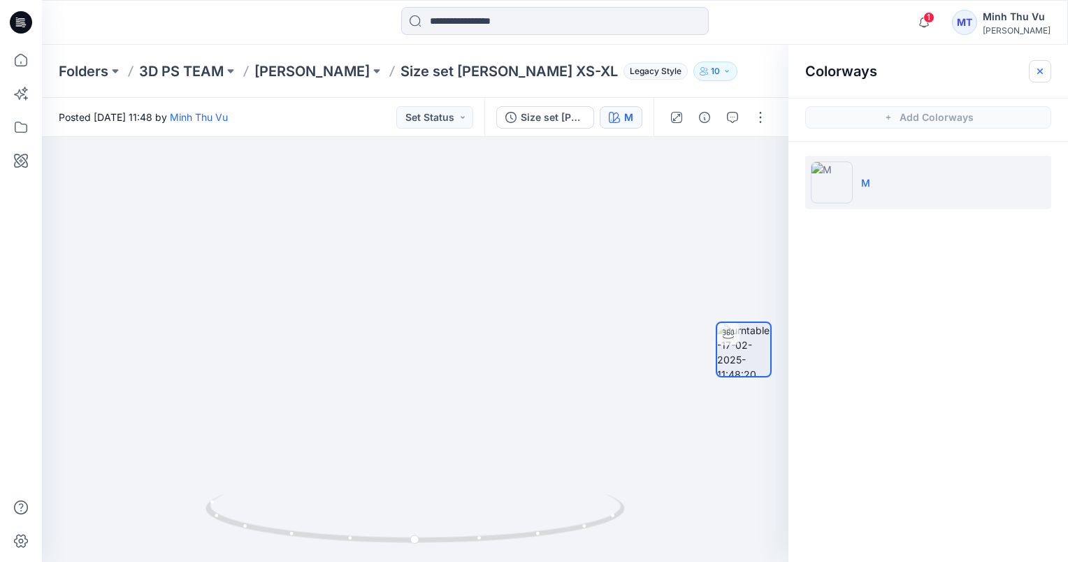
click at [1043, 68] on icon "button" at bounding box center [1039, 71] width 11 height 11
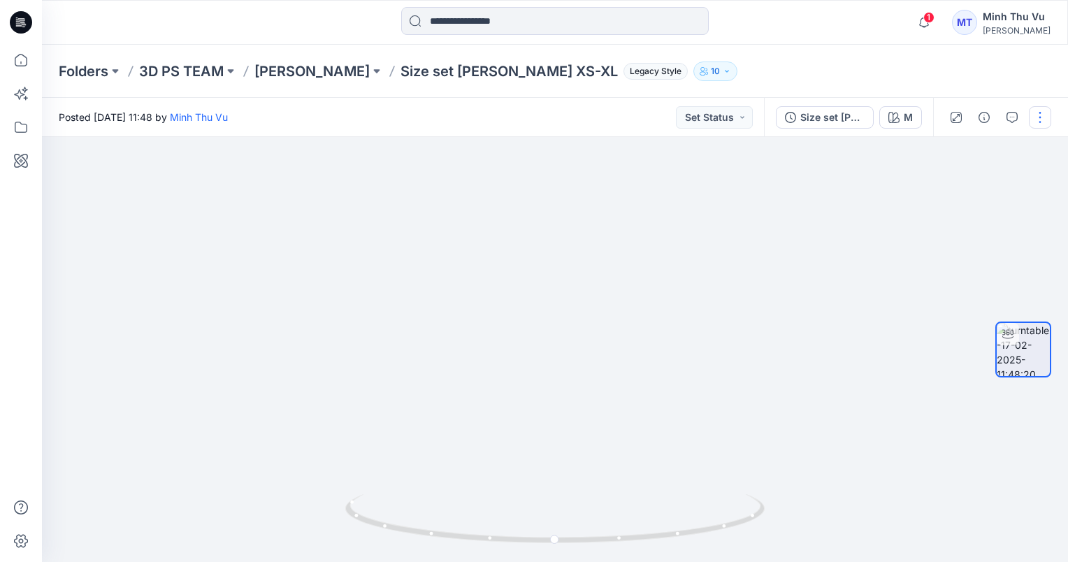
click at [1043, 122] on button "button" at bounding box center [1040, 117] width 22 height 22
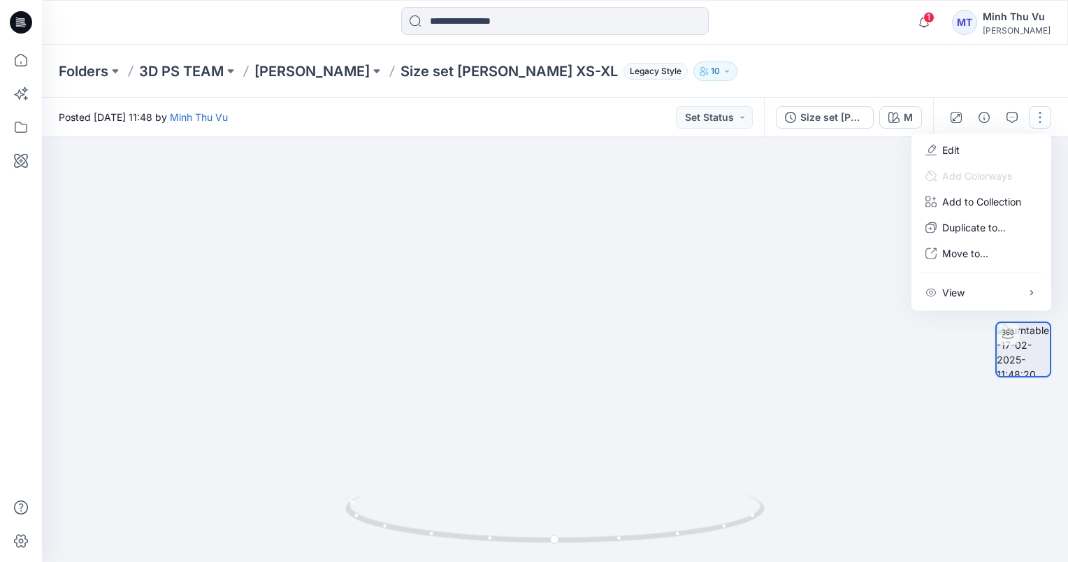
click at [783, 235] on img at bounding box center [554, 115] width 713 height 894
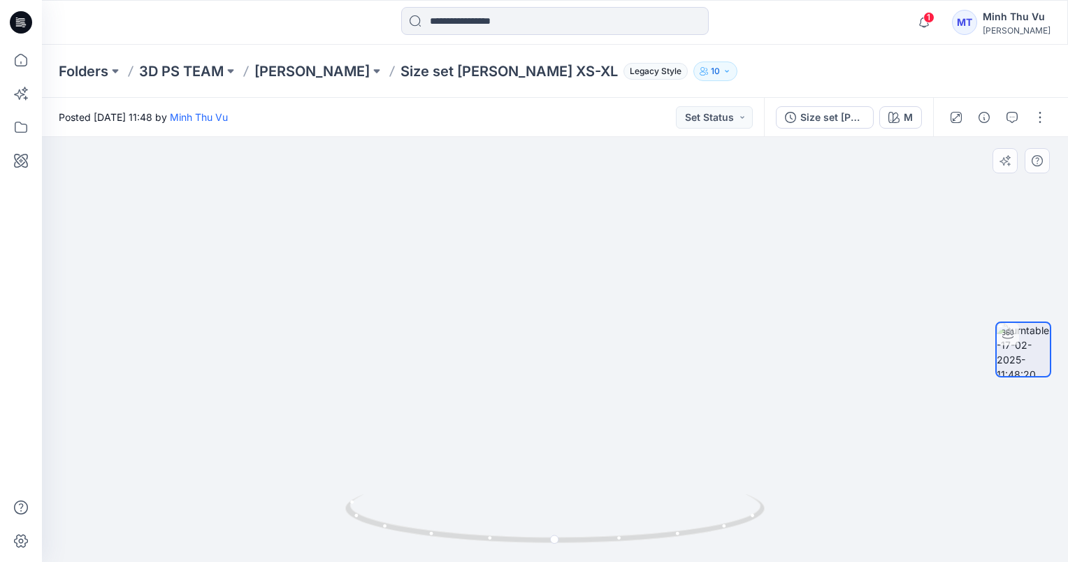
drag, startPoint x: 602, startPoint y: 491, endPoint x: 484, endPoint y: 427, distance: 133.9
click at [484, 427] on img at bounding box center [554, 114] width 713 height 895
click at [620, 541] on icon at bounding box center [556, 520] width 423 height 52
click at [624, 541] on icon at bounding box center [556, 520] width 423 height 52
drag, startPoint x: 624, startPoint y: 541, endPoint x: 736, endPoint y: 510, distance: 116.0
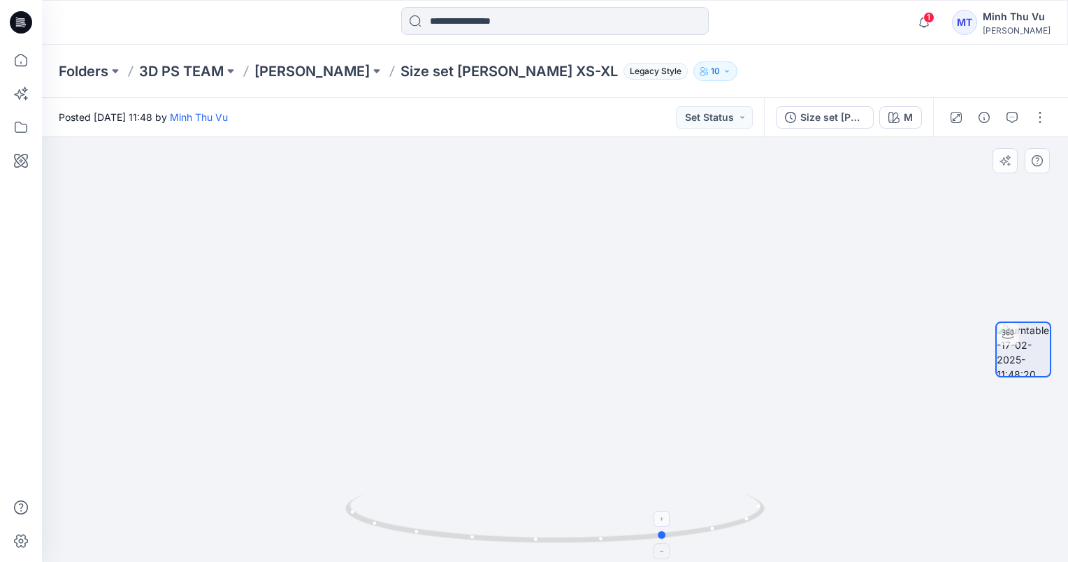
click at [736, 510] on icon at bounding box center [556, 520] width 423 height 52
drag, startPoint x: 737, startPoint y: 527, endPoint x: 688, endPoint y: 533, distance: 49.2
click at [688, 533] on icon at bounding box center [556, 520] width 423 height 52
